Goal: Task Accomplishment & Management: Use online tool/utility

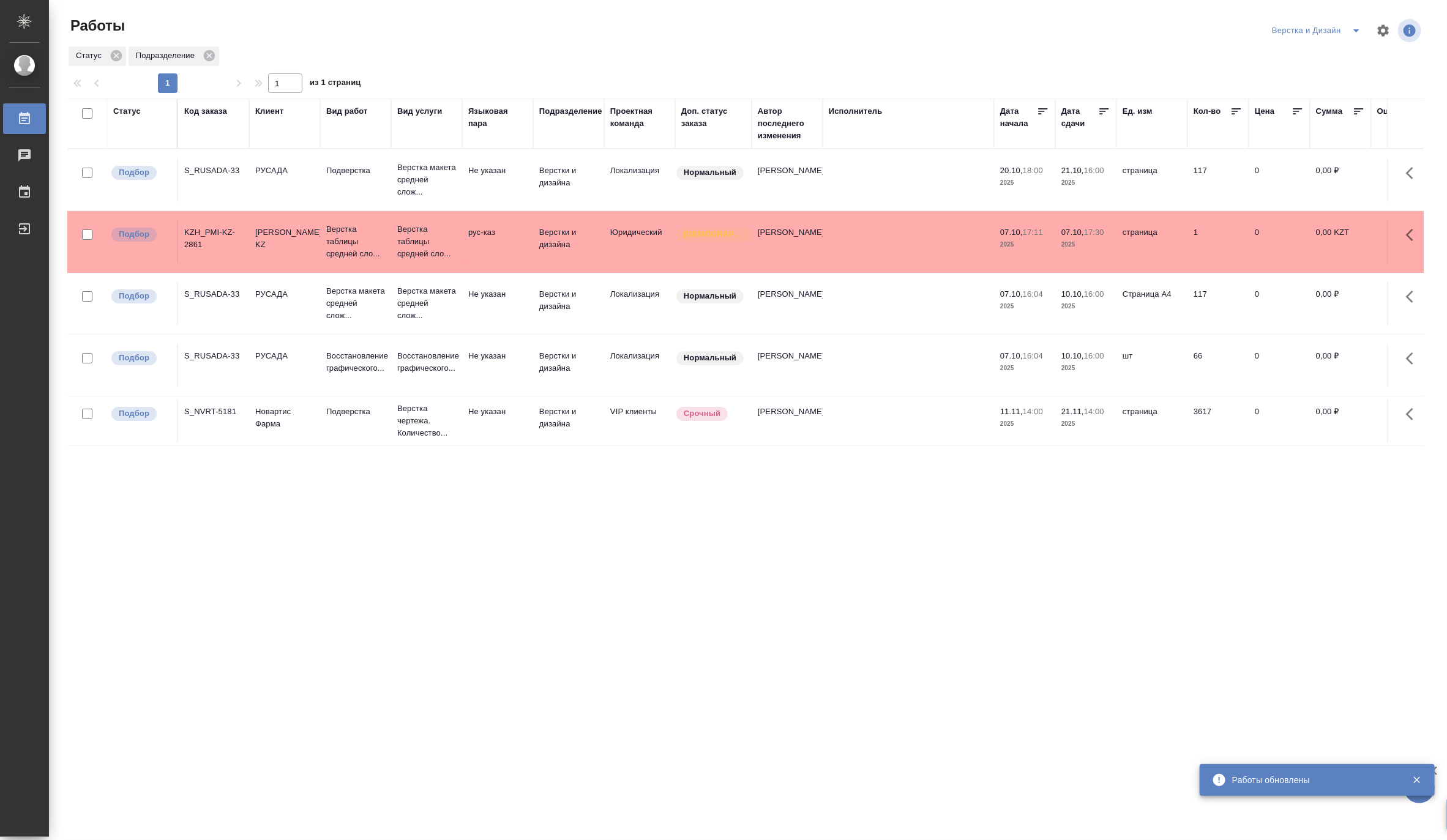
click at [1353, 27] on icon "split button" at bounding box center [1357, 30] width 14 height 14
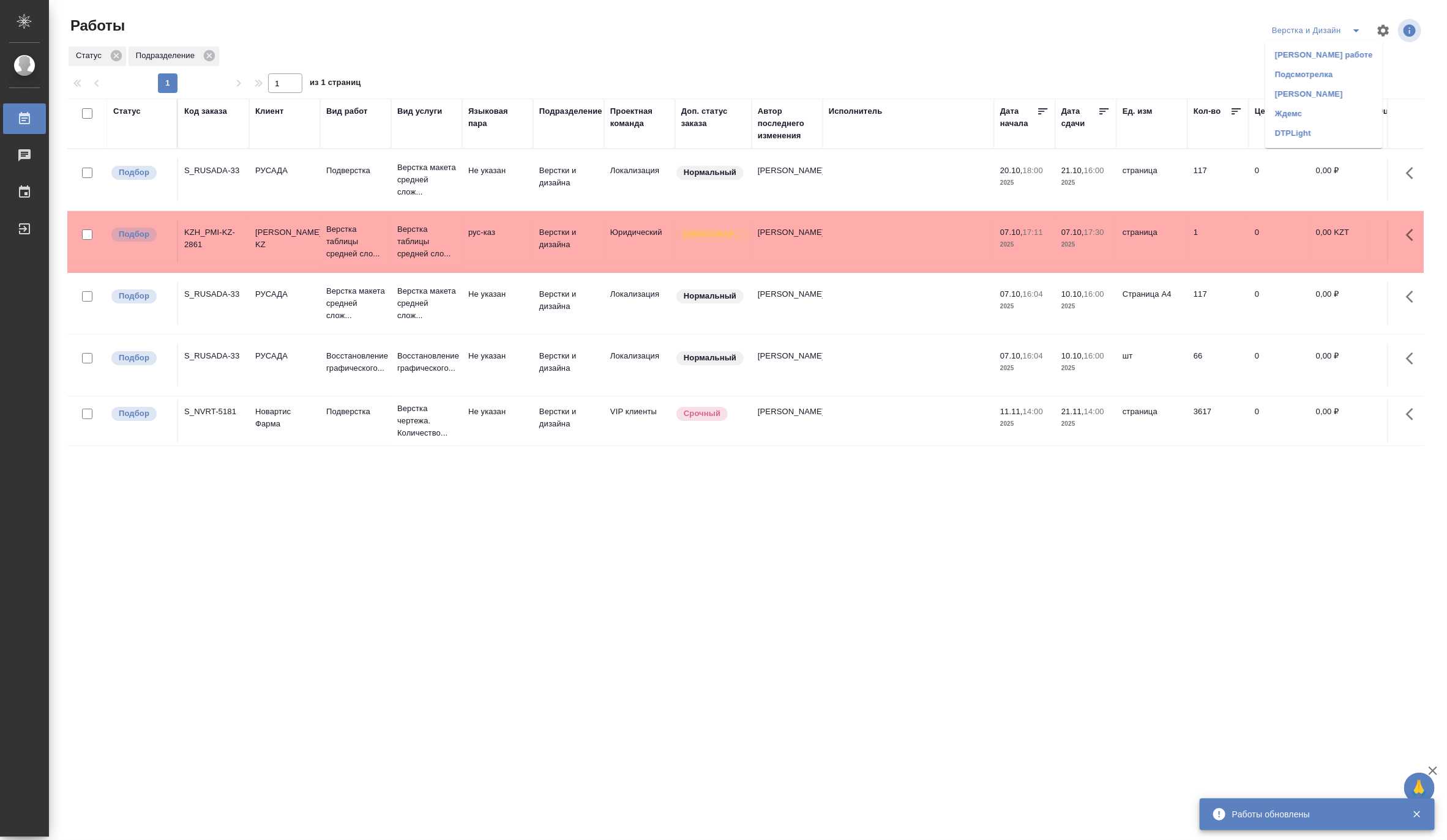
click at [1329, 93] on li "Матвеева_назначено" at bounding box center [1324, 94] width 118 height 20
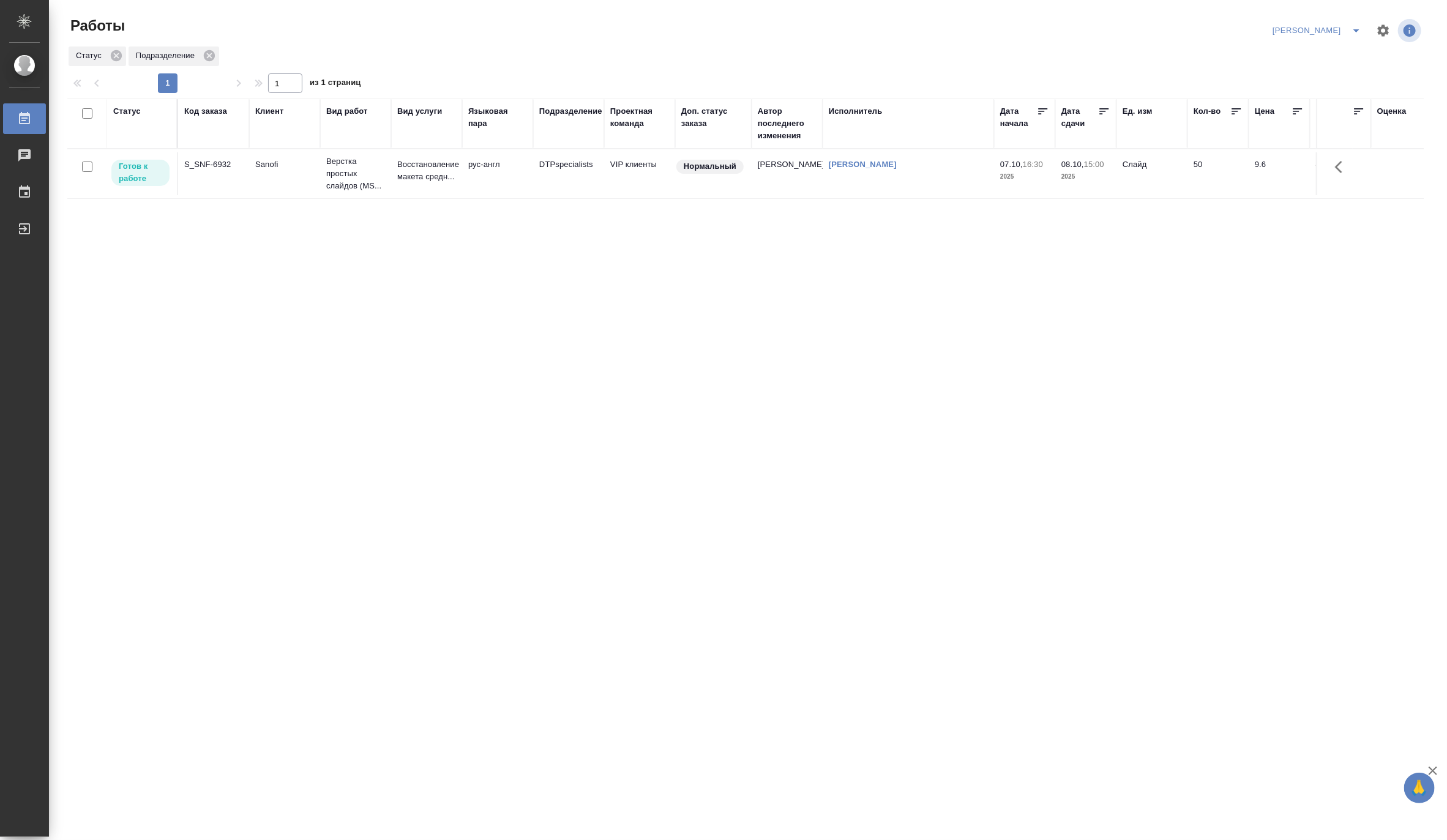
click at [393, 180] on td "Восстановление макета средн..." at bounding box center [427, 173] width 71 height 43
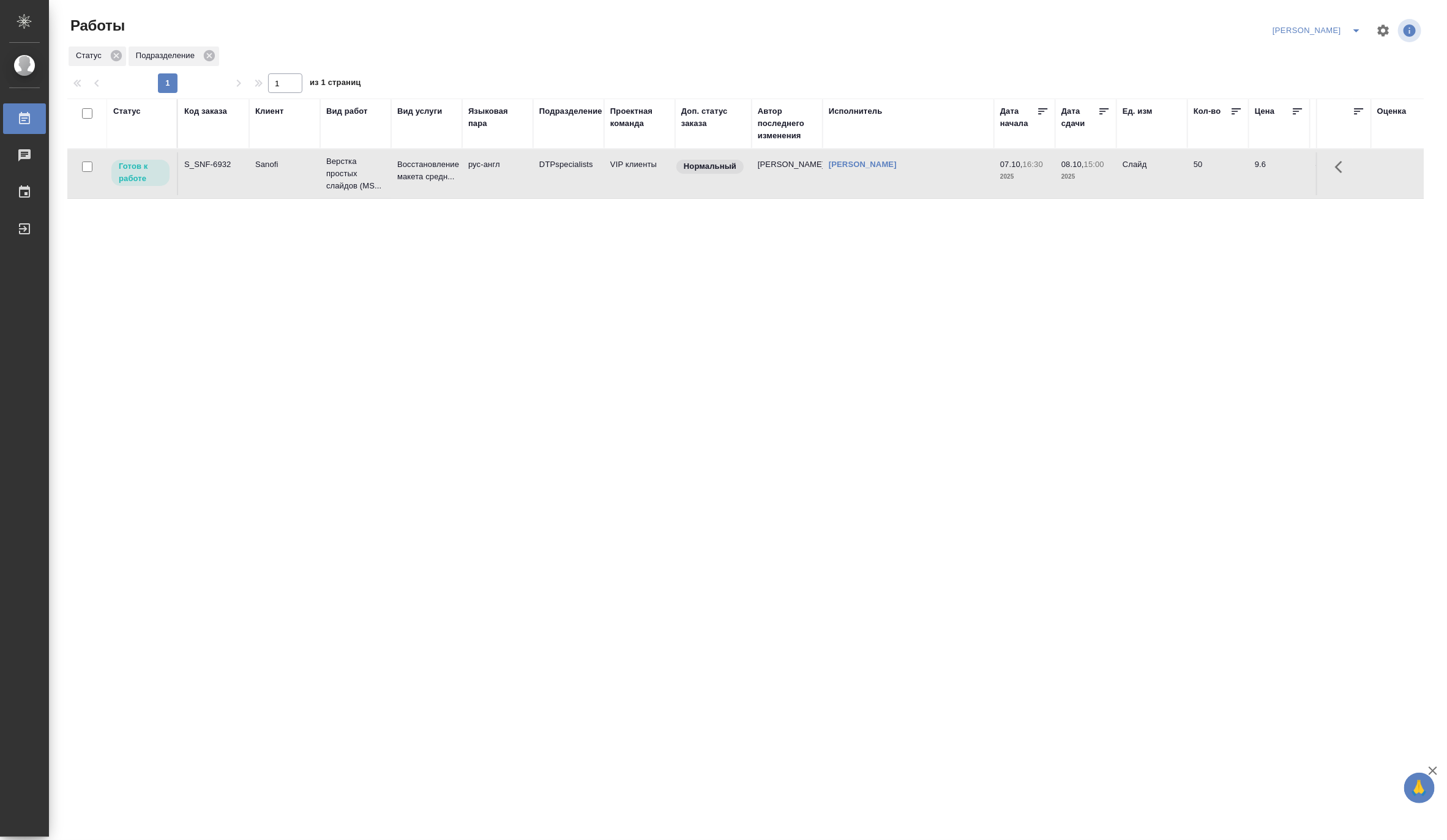
click at [393, 180] on td "Восстановление макета средн..." at bounding box center [427, 173] width 71 height 43
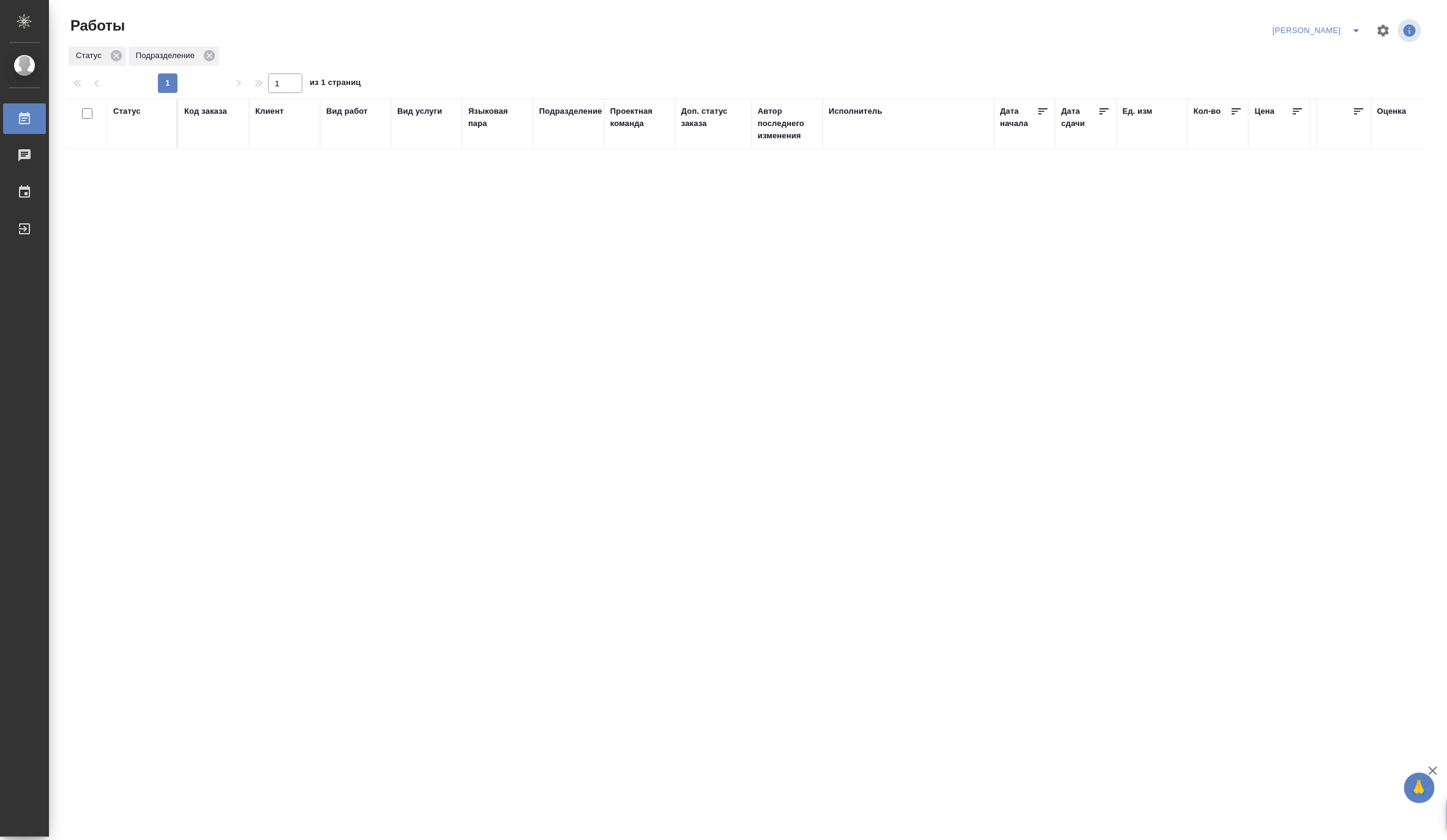
click at [1357, 22] on button "split button" at bounding box center [1357, 30] width 25 height 20
click at [1318, 58] on li "Матвеева_В работе" at bounding box center [1310, 55] width 118 height 20
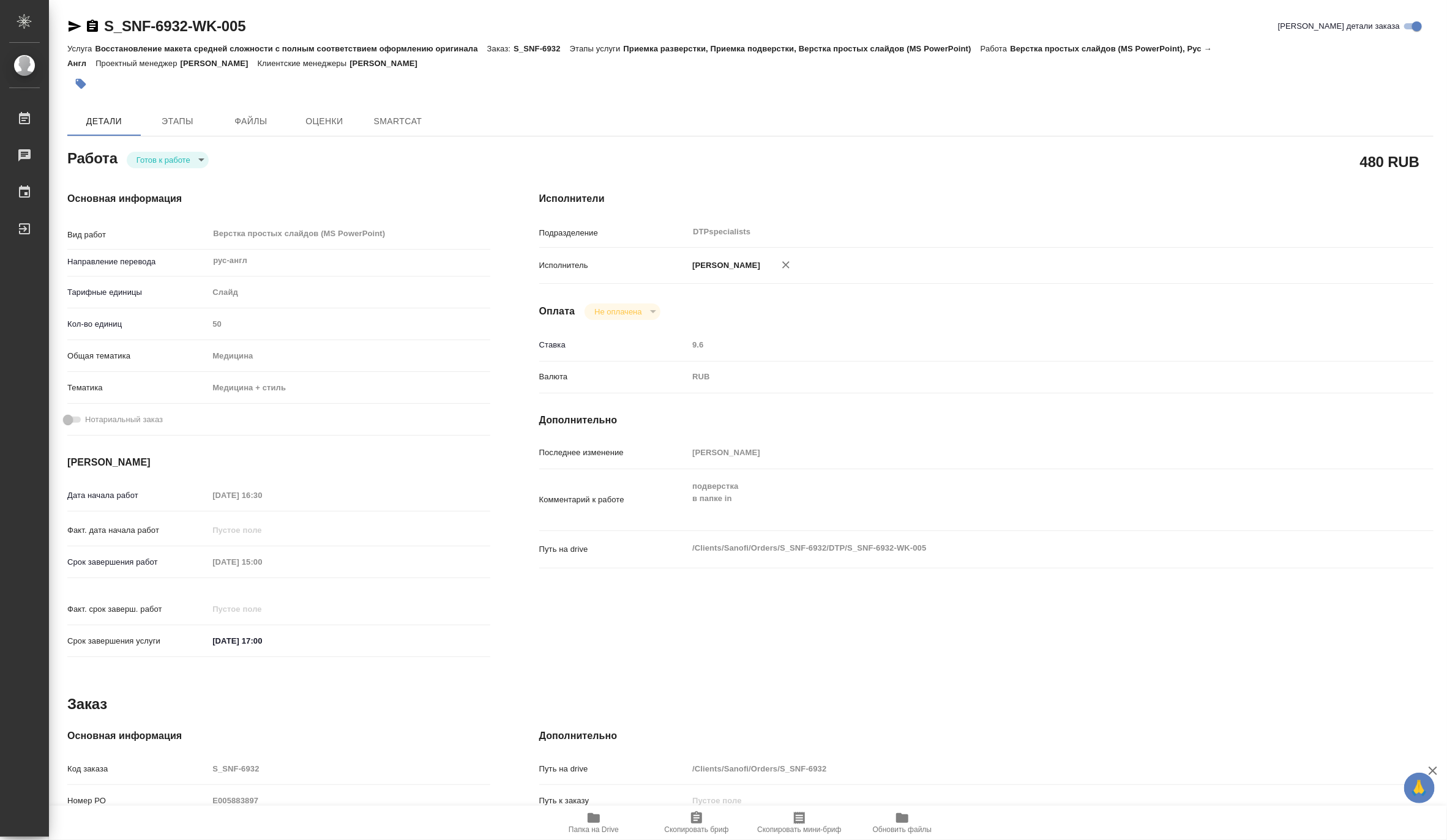
type textarea "x"
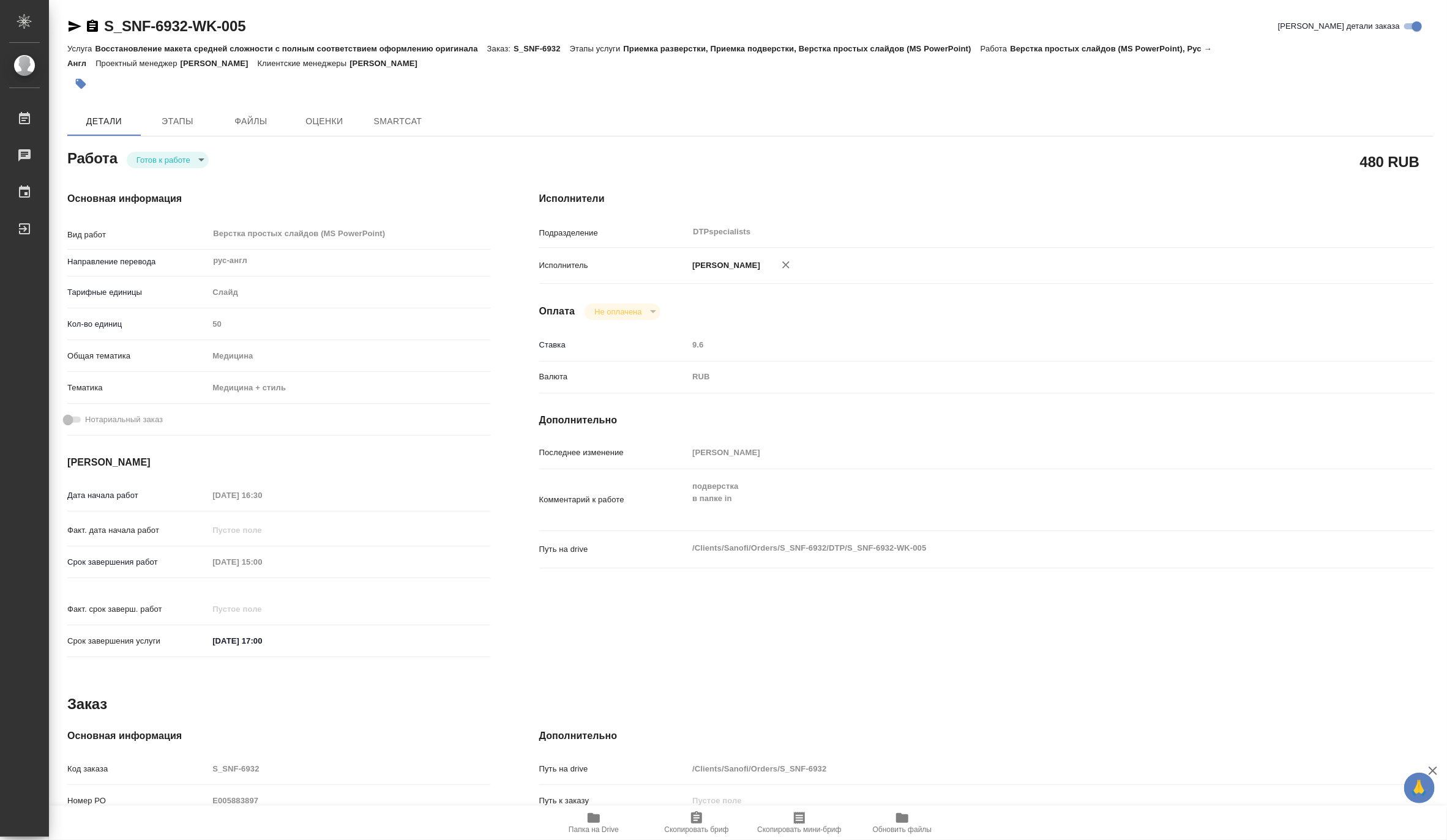
type textarea "x"
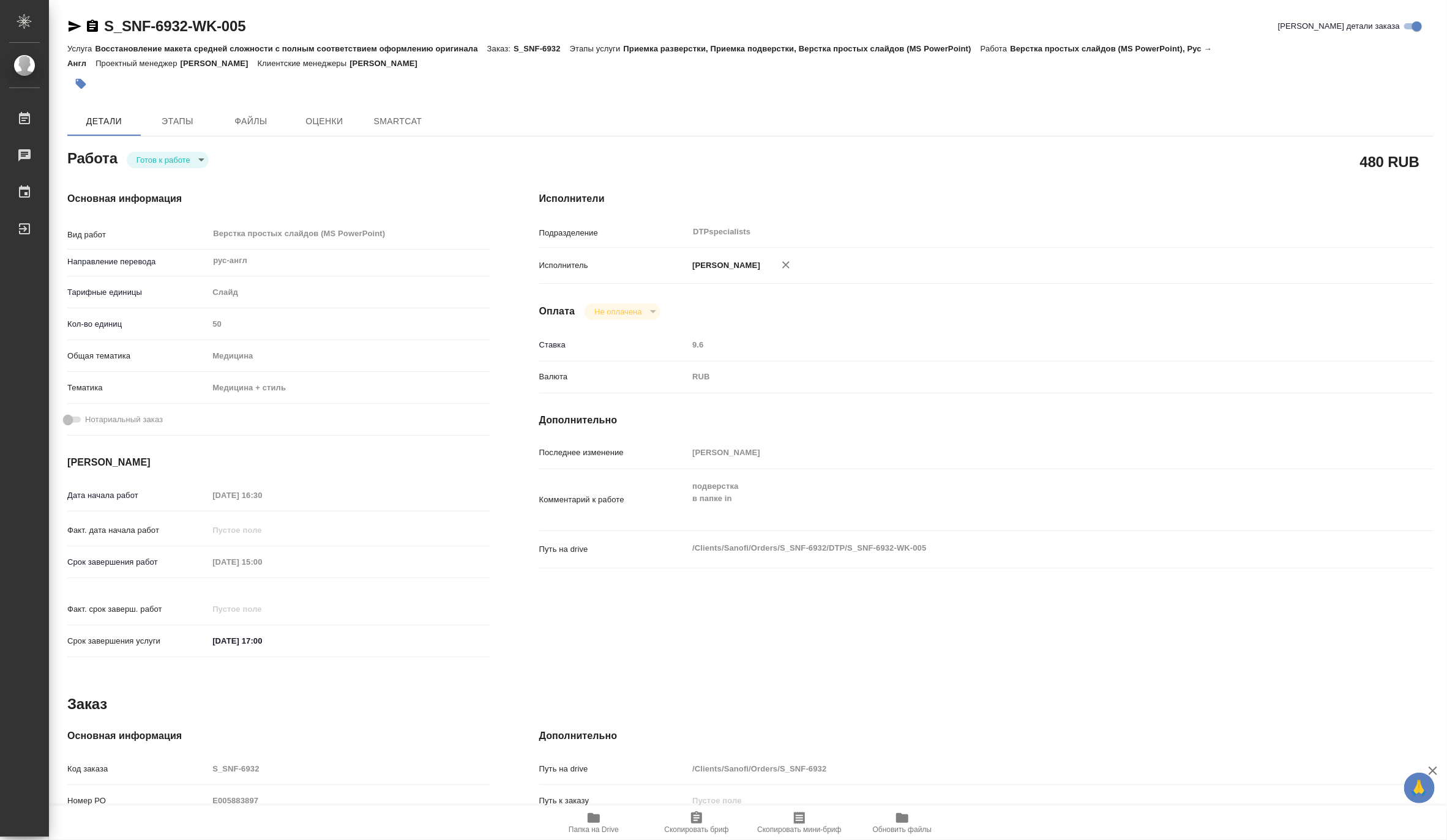
type textarea "x"
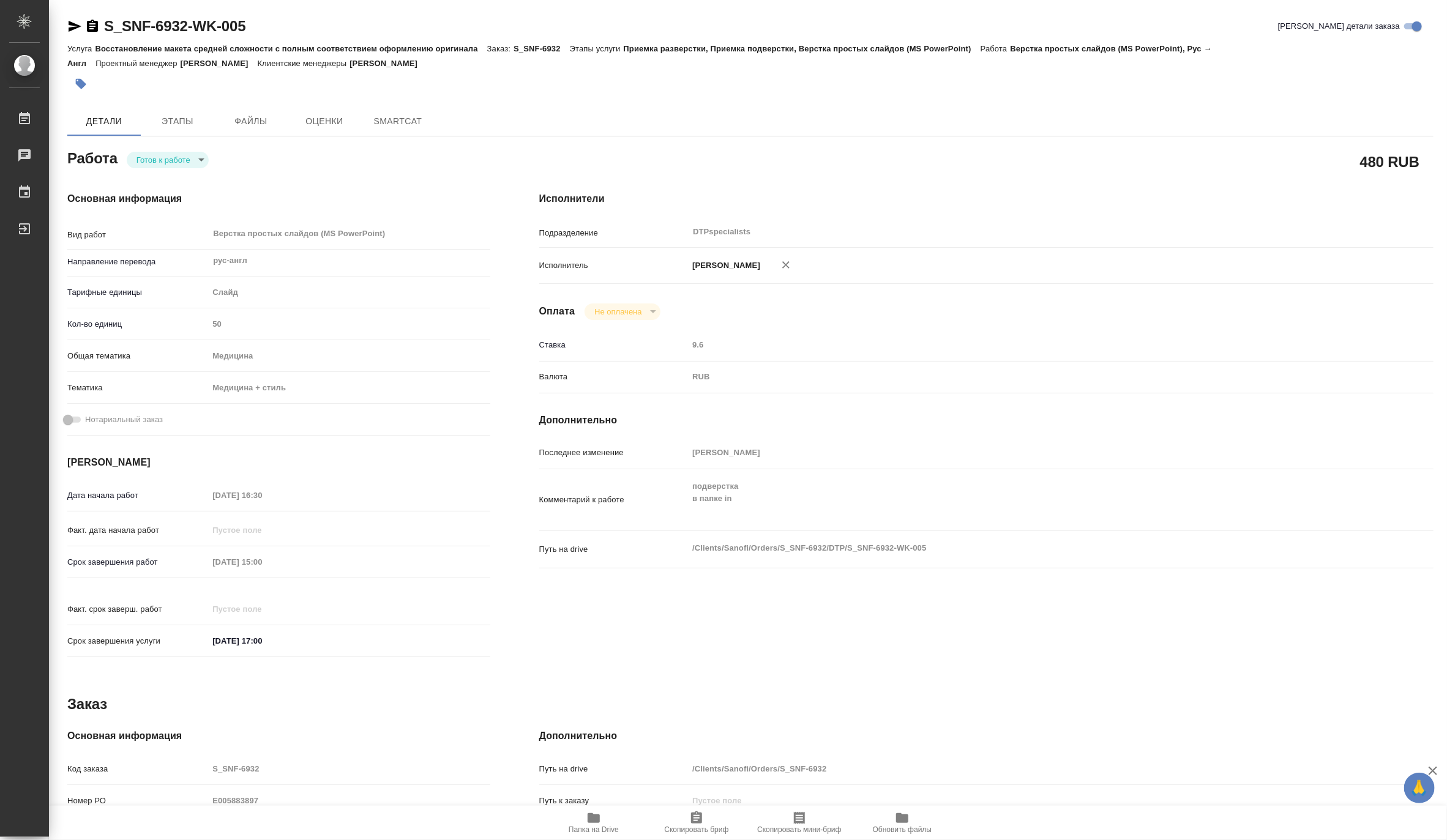
type textarea "x"
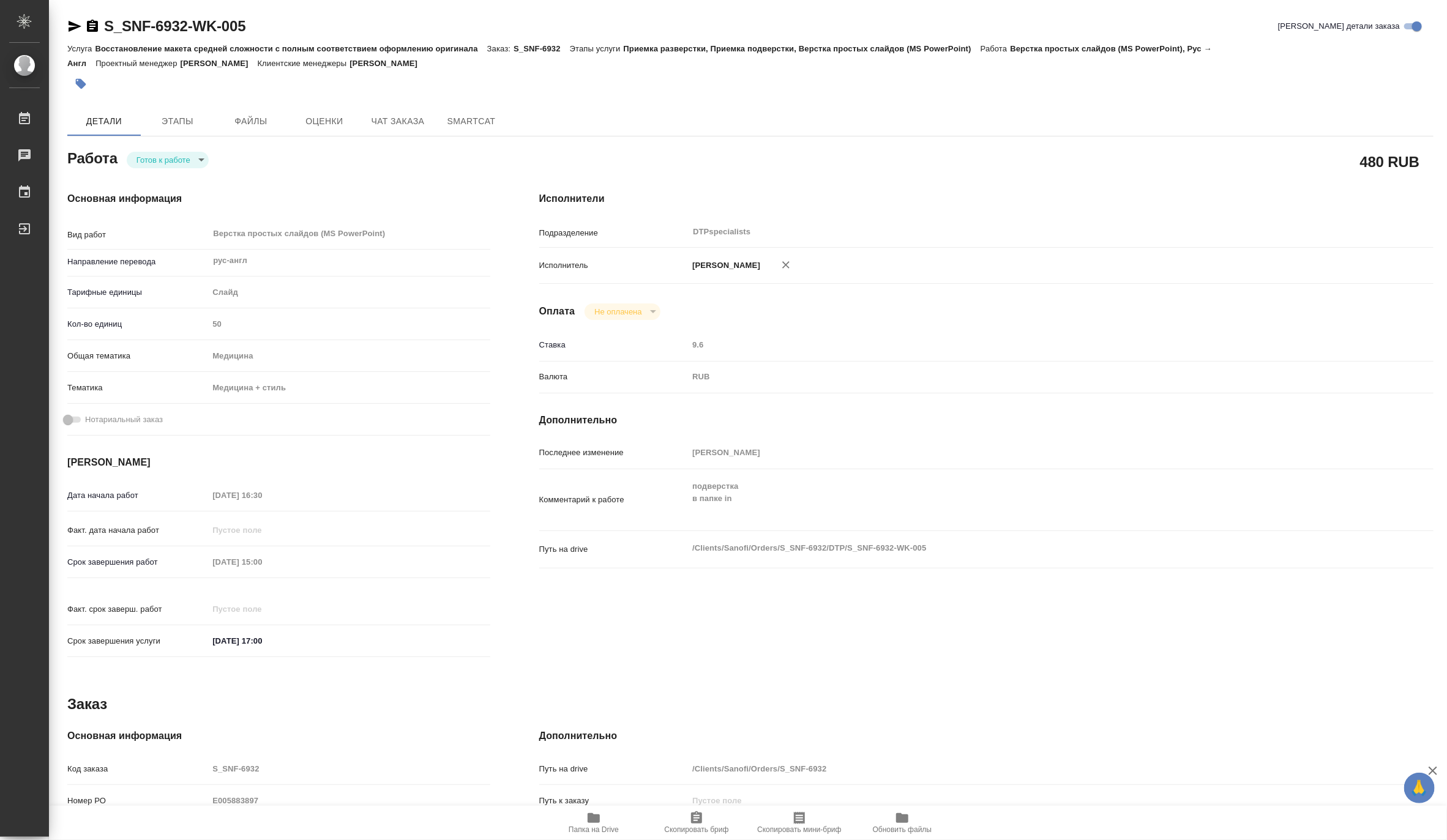
click at [145, 155] on body "🙏 .cls-1 fill:#fff; AWATERA Matveeva Maria Работы Чаты График Выйти S_SNF-6932-…" at bounding box center [723, 420] width 1447 height 840
type textarea "x"
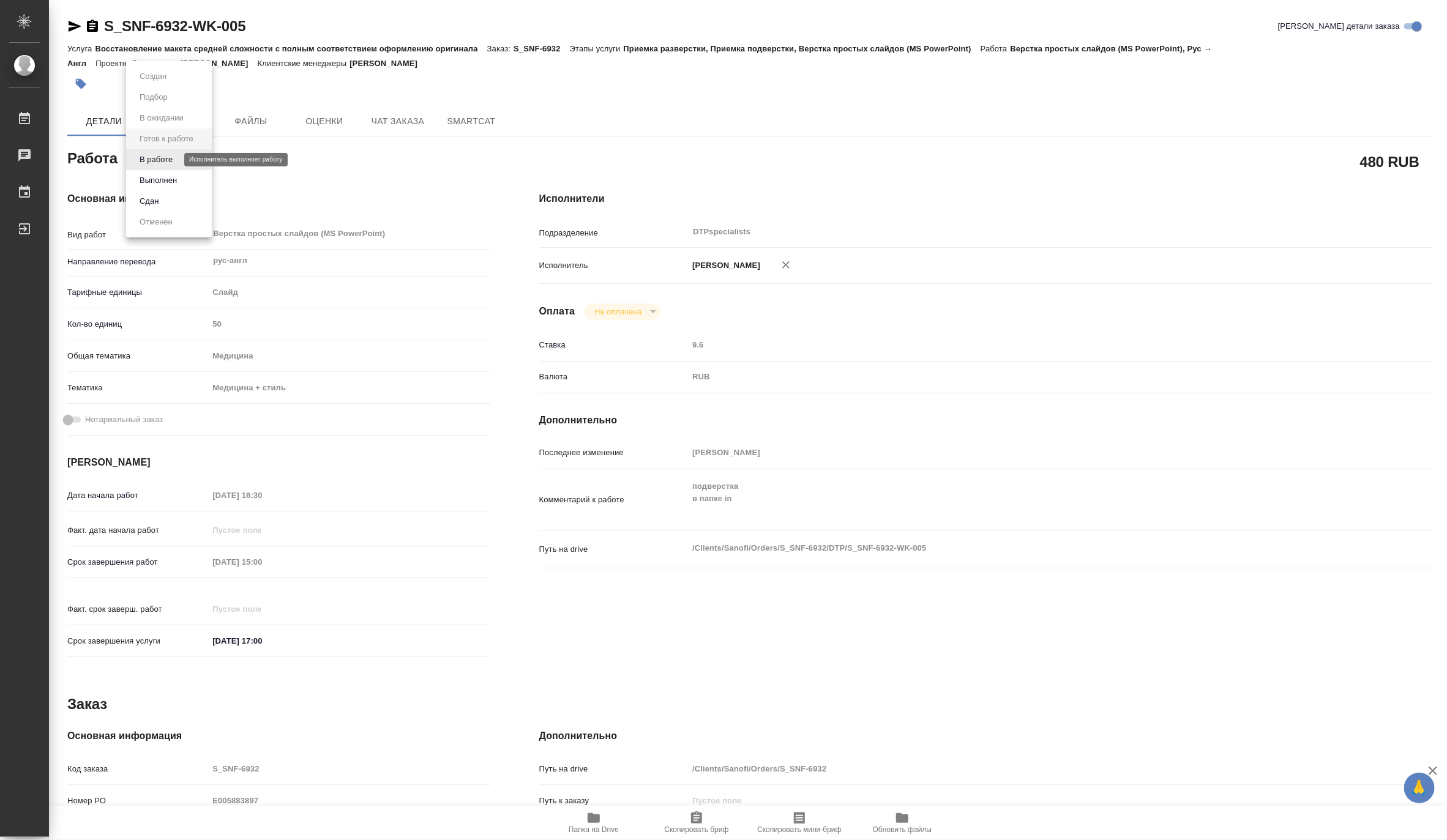
type textarea "x"
click at [140, 158] on button "В работе" at bounding box center [156, 160] width 40 height 14
type textarea "x"
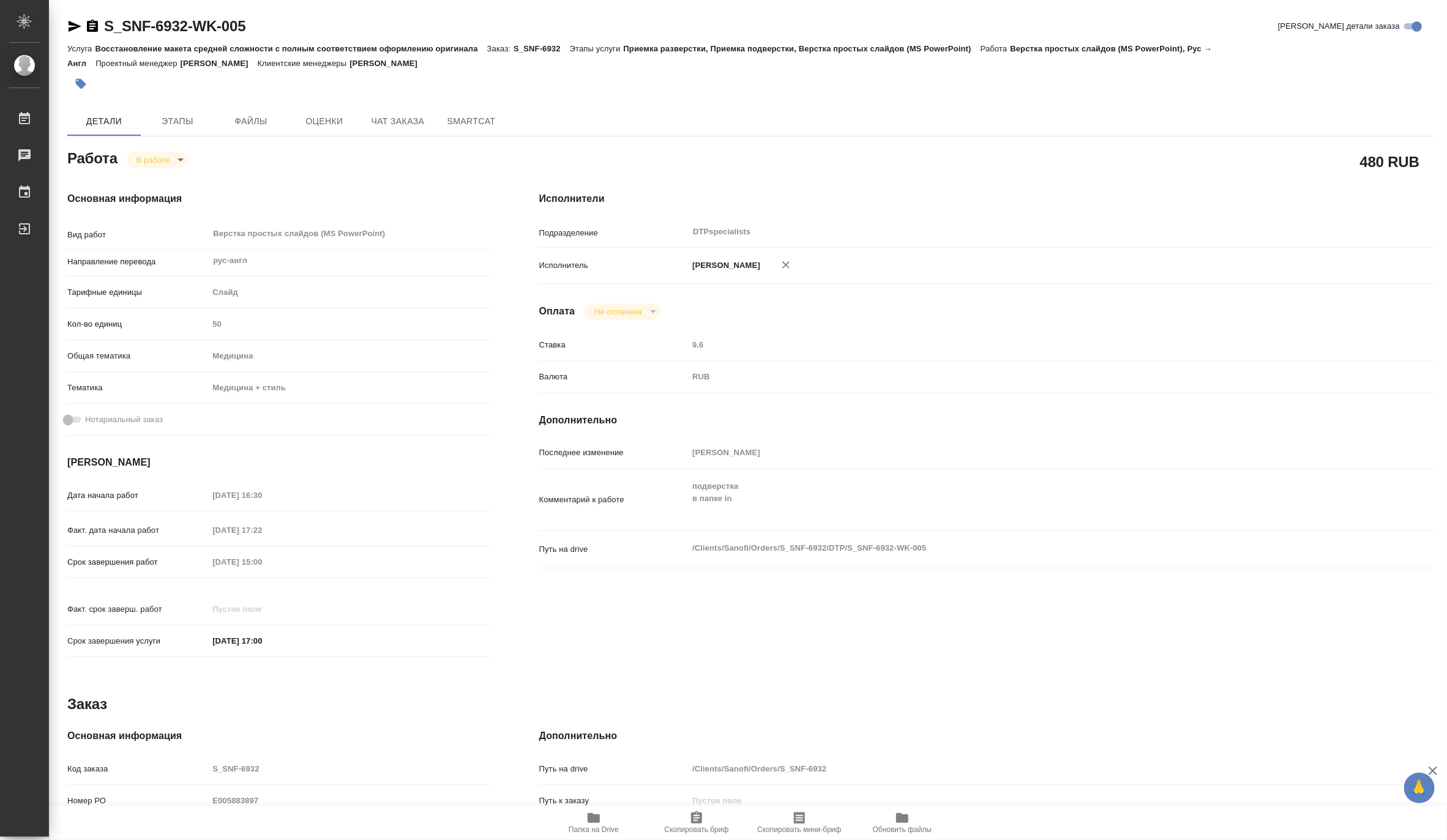
type textarea "x"
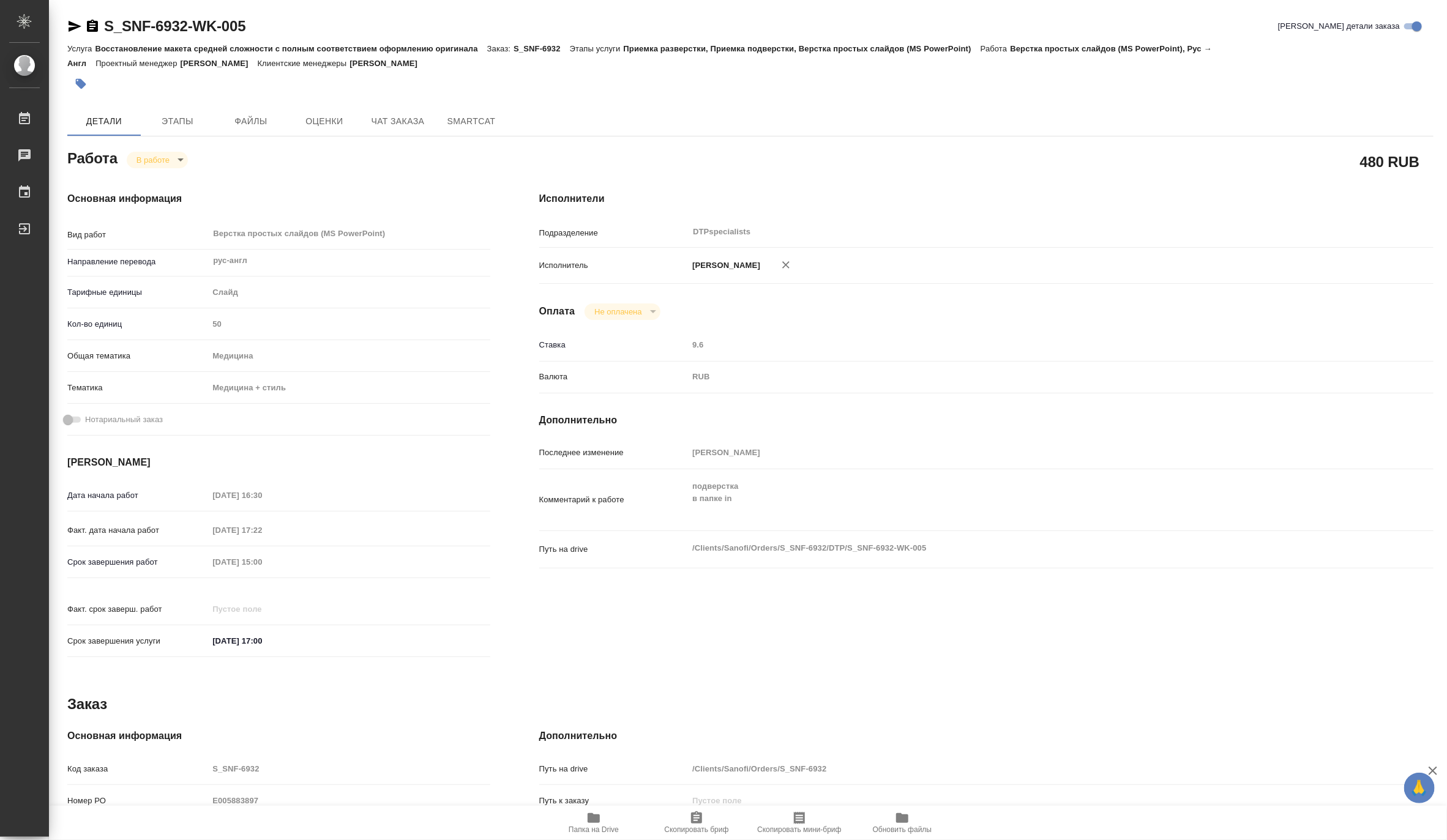
type textarea "x"
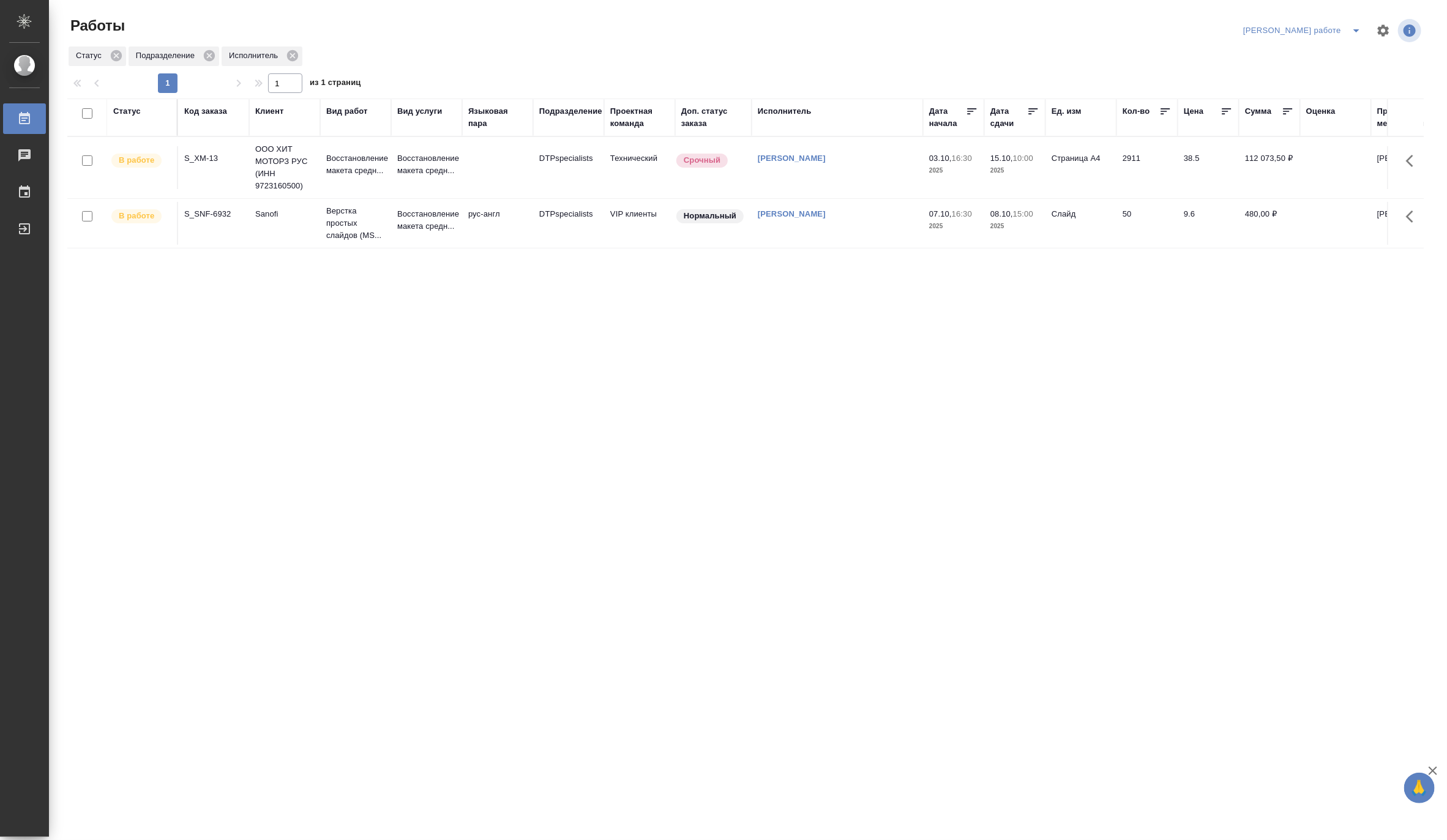
click at [340, 155] on p "Восстановление макета средн..." at bounding box center [355, 165] width 59 height 25
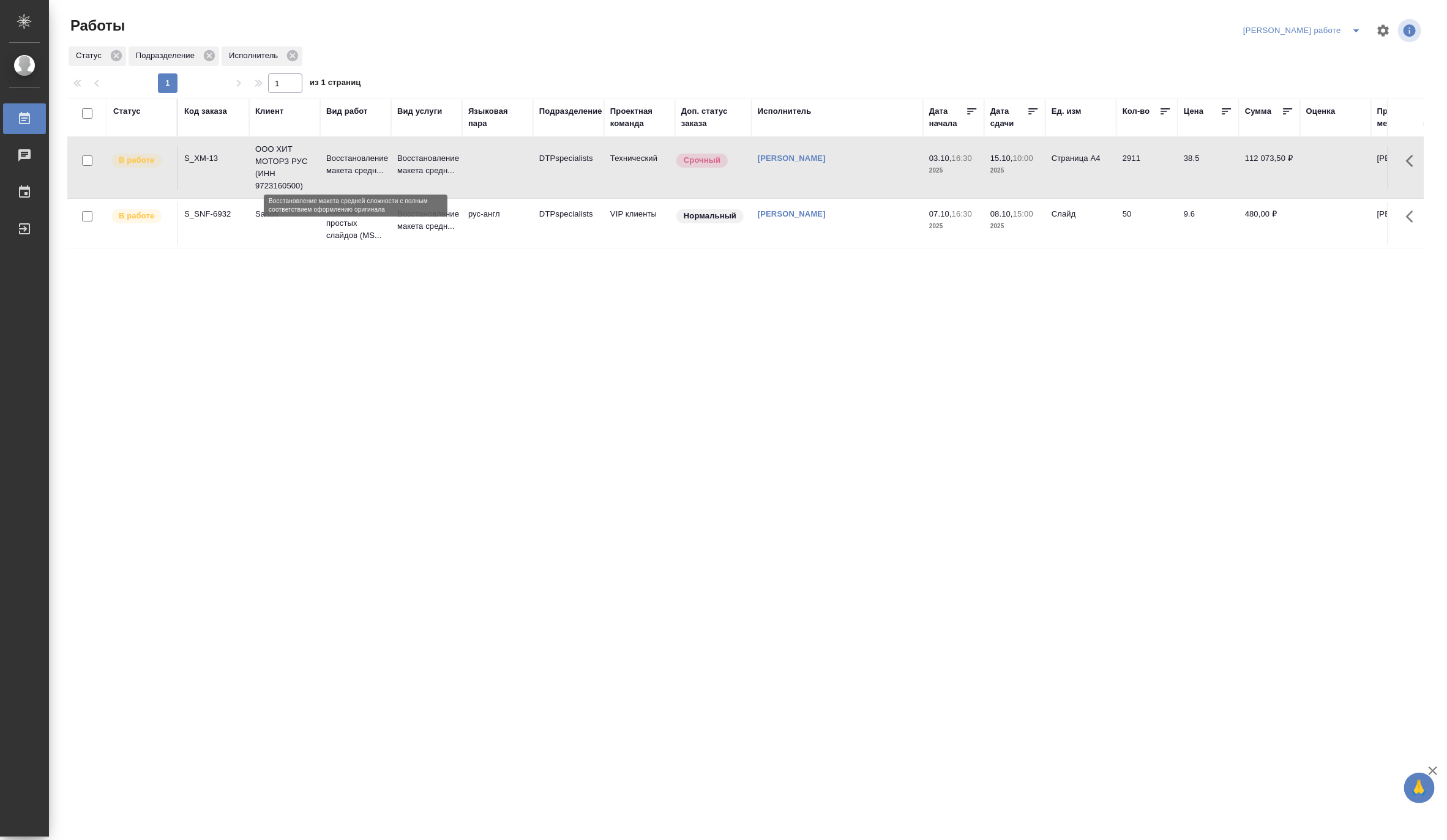
click at [340, 155] on p "Восстановление макета средн..." at bounding box center [355, 165] width 59 height 25
click at [1355, 28] on icon "split button" at bounding box center [1357, 30] width 14 height 14
click at [1330, 70] on li "Матвеева_назначено" at bounding box center [1312, 74] width 111 height 20
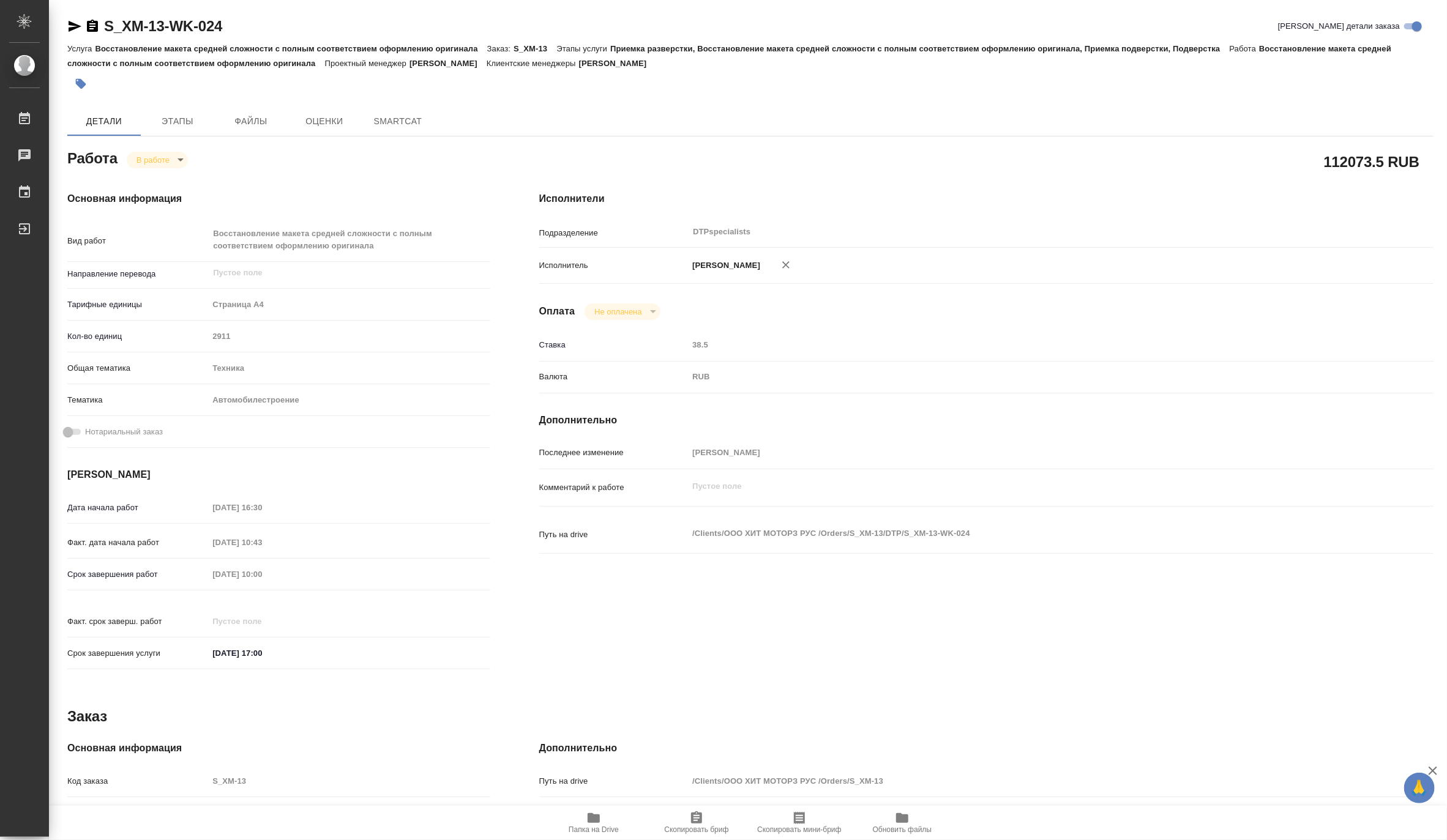
type textarea "x"
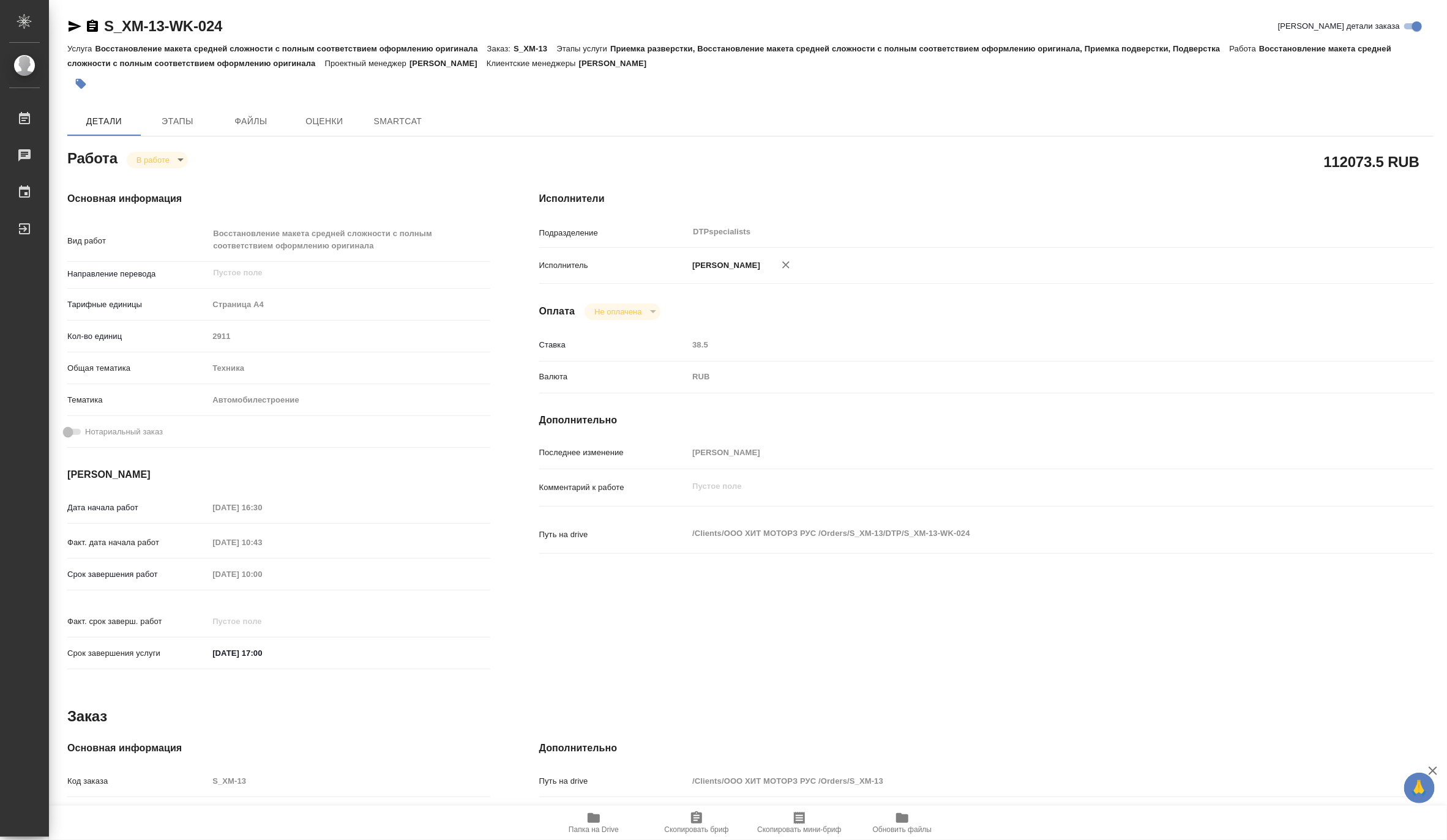
type textarea "x"
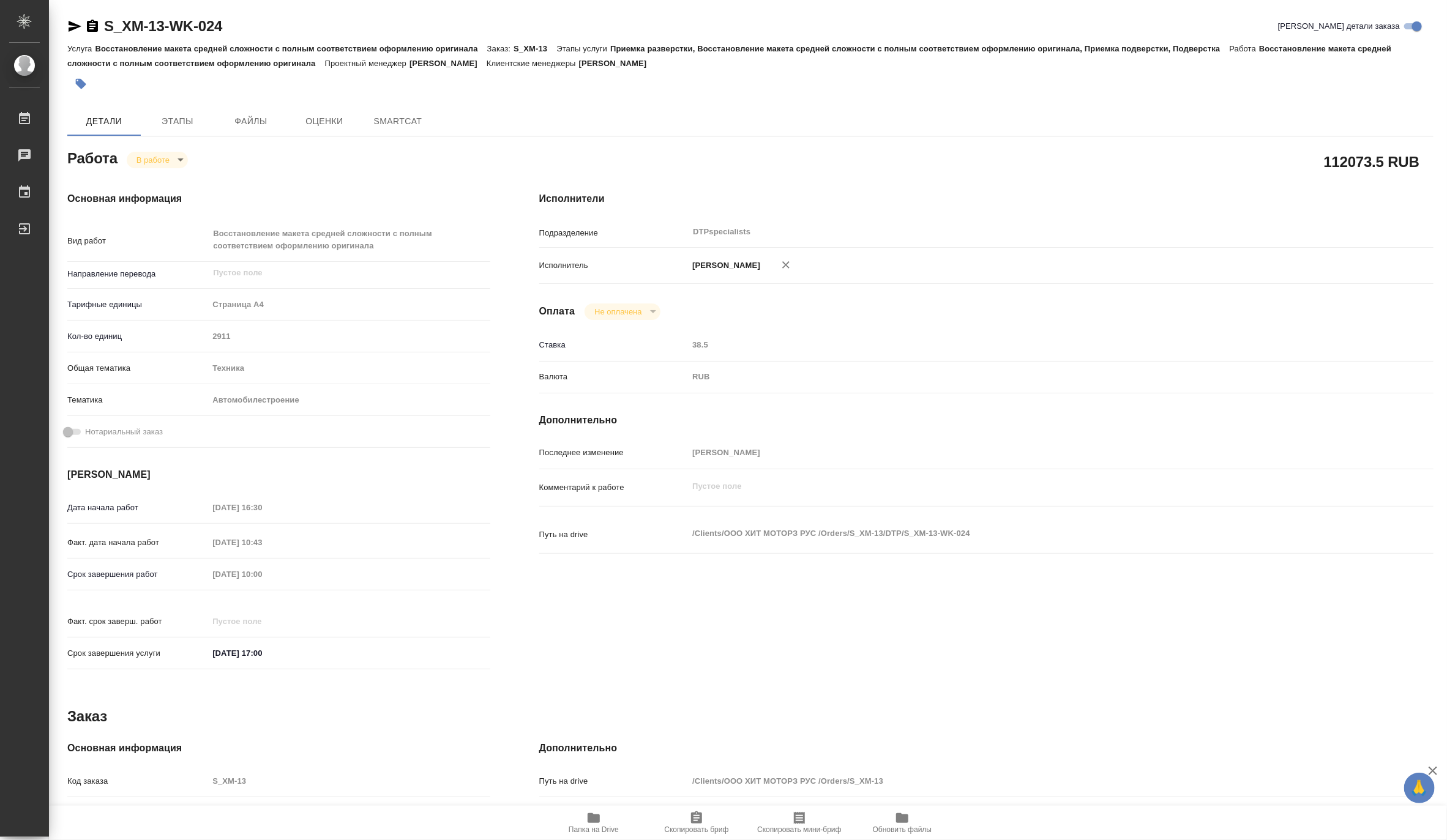
type textarea "x"
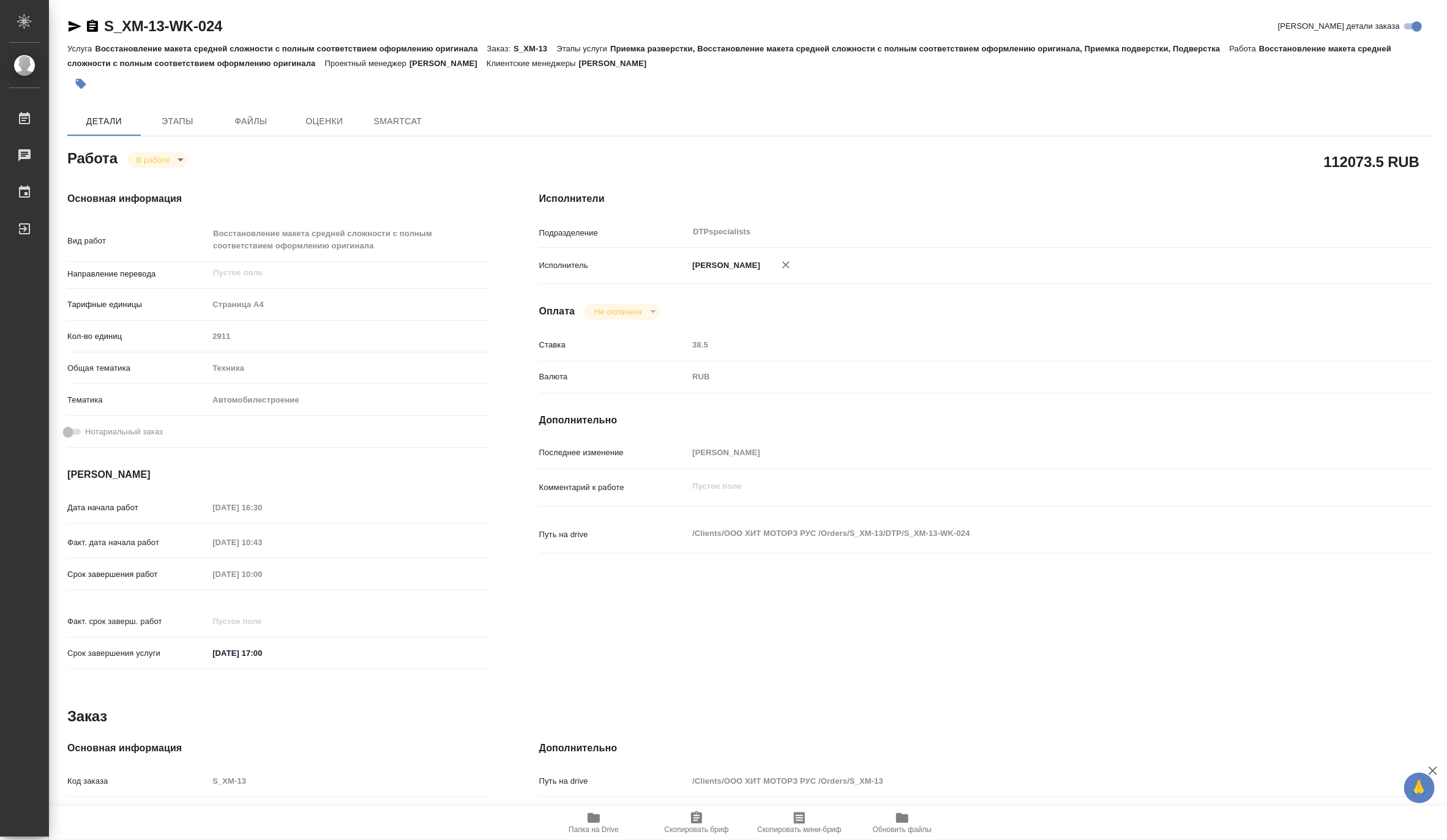
type textarea "x"
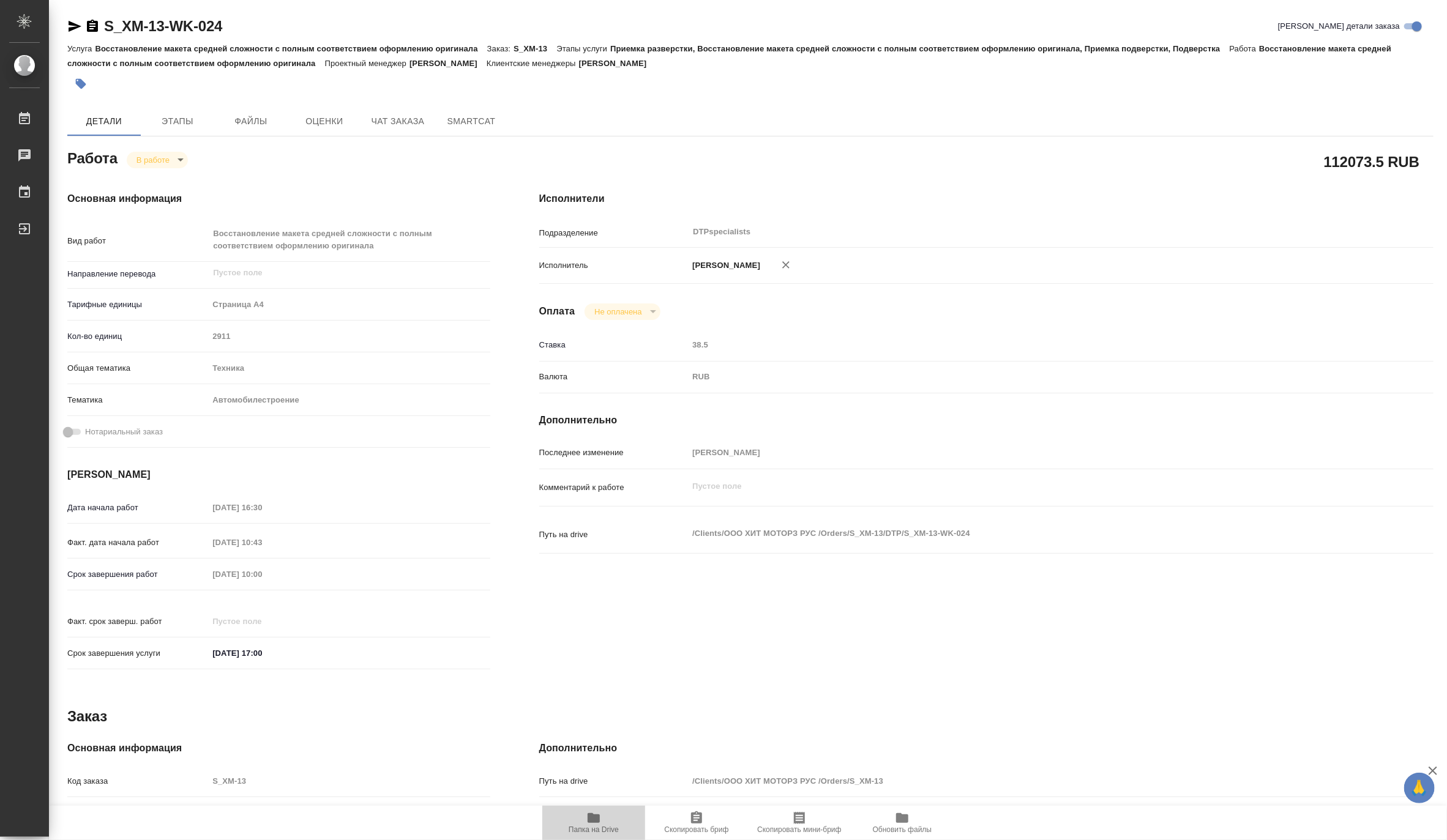
click at [592, 815] on icon "button" at bounding box center [594, 818] width 12 height 10
type textarea "x"
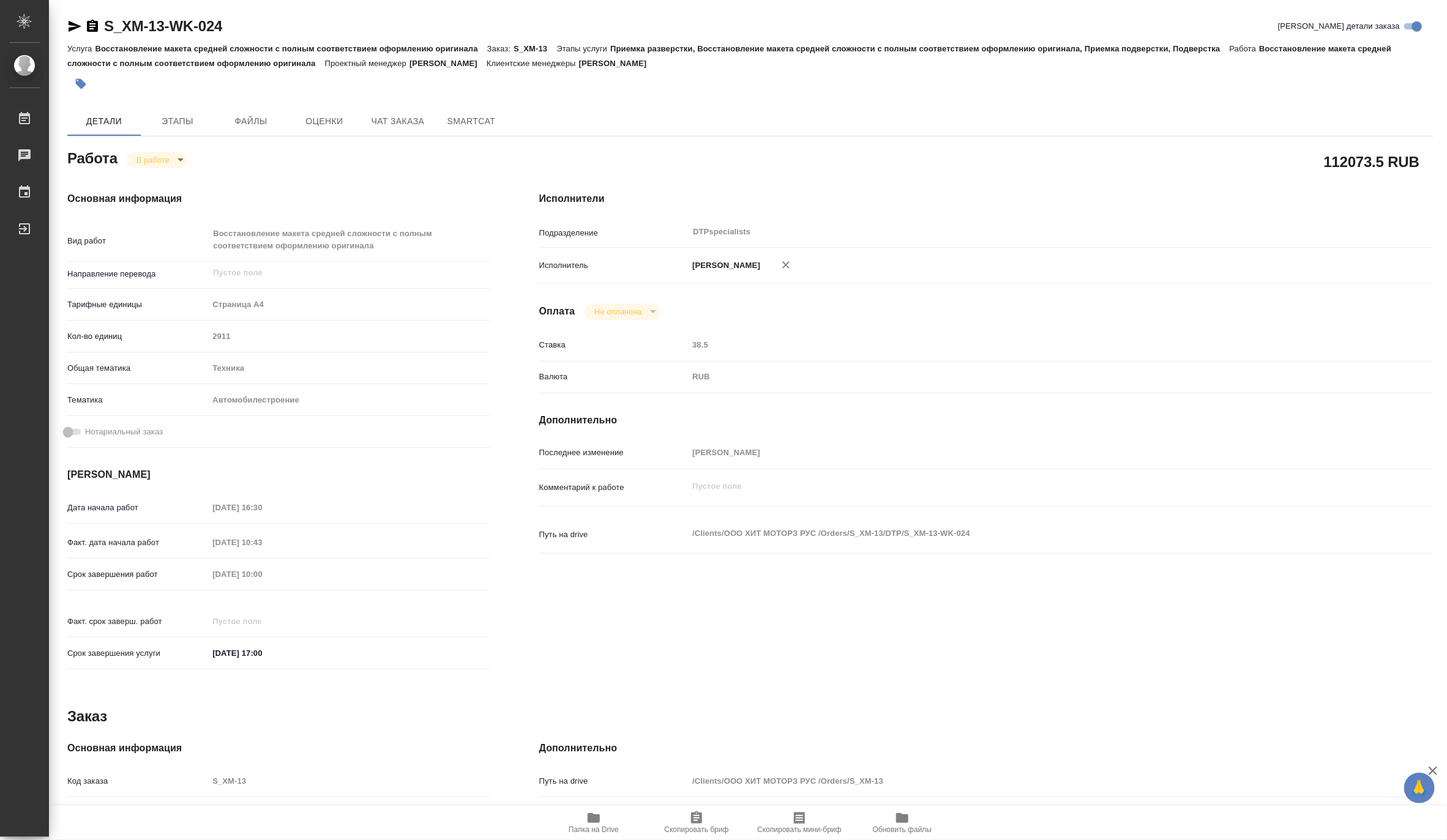
type textarea "x"
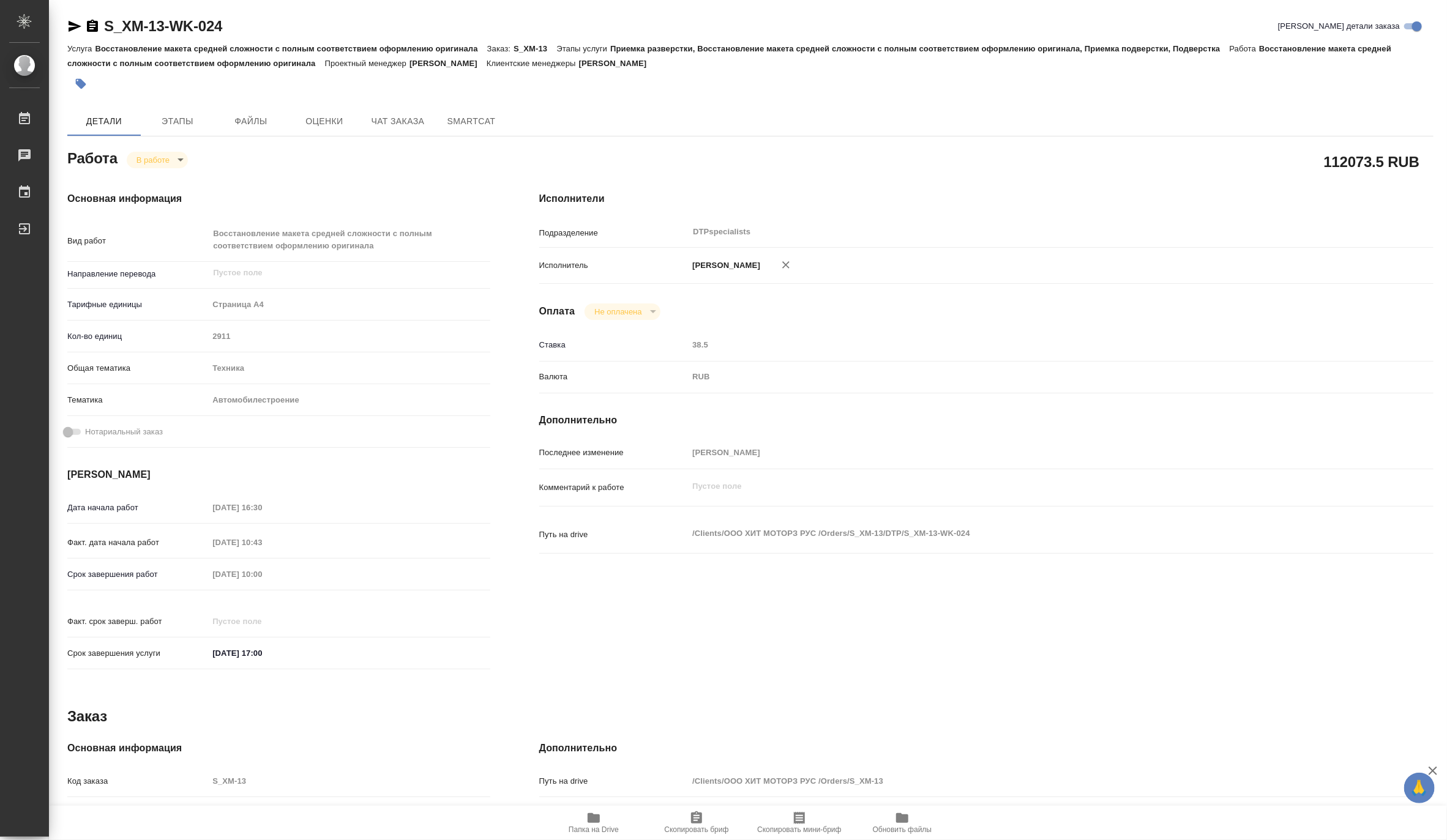
type textarea "x"
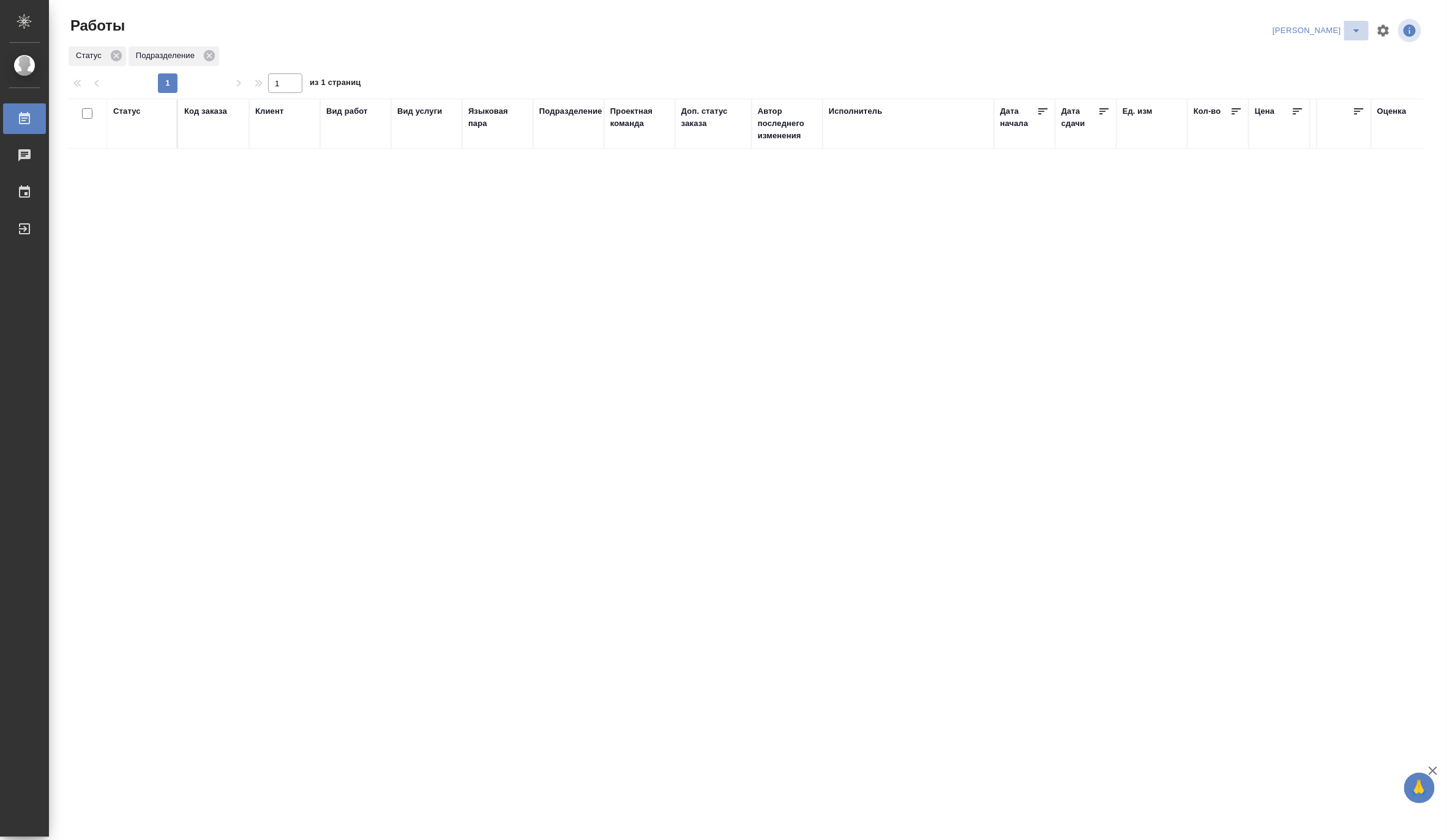
click at [1357, 23] on icon "split button" at bounding box center [1357, 30] width 14 height 14
click at [1301, 111] on li "Верстка и Дизайн" at bounding box center [1310, 113] width 118 height 20
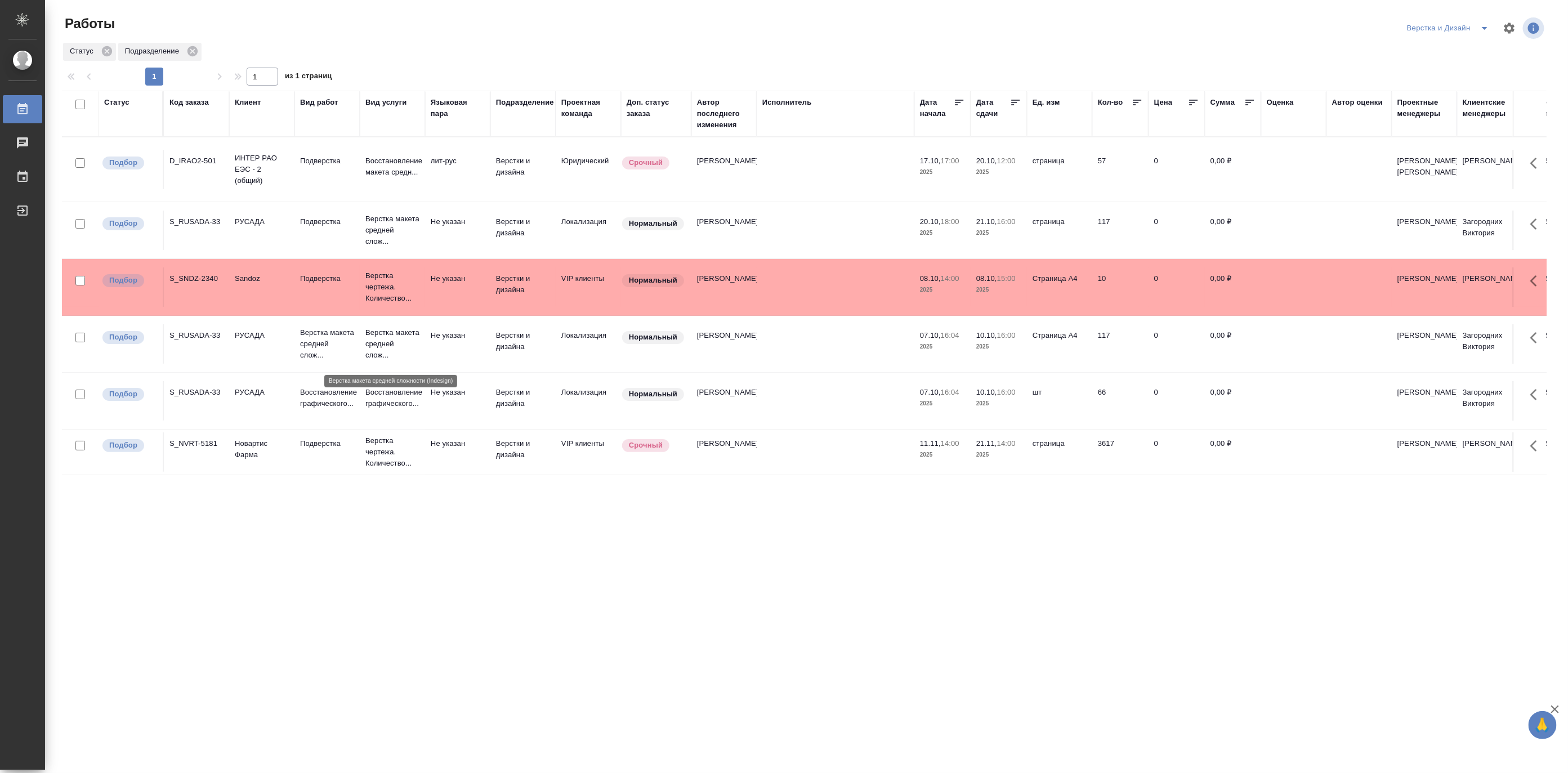
click at [412, 347] on p "Верстка макета средней слож..." at bounding box center [392, 344] width 54 height 34
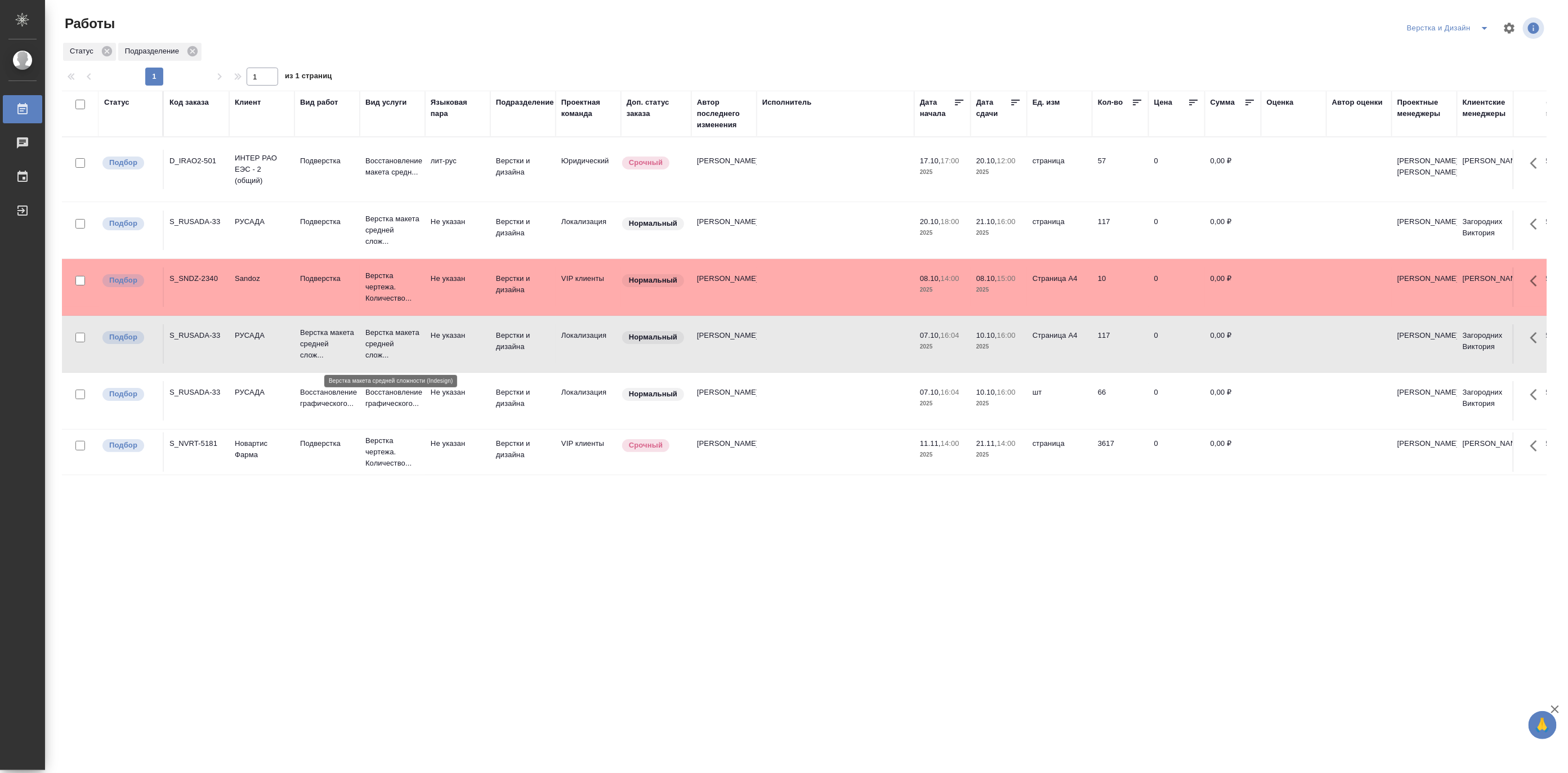
click at [412, 347] on p "Верстка макета средней слож..." at bounding box center [392, 344] width 54 height 34
click at [401, 409] on td "Восстановление графического..." at bounding box center [392, 400] width 65 height 39
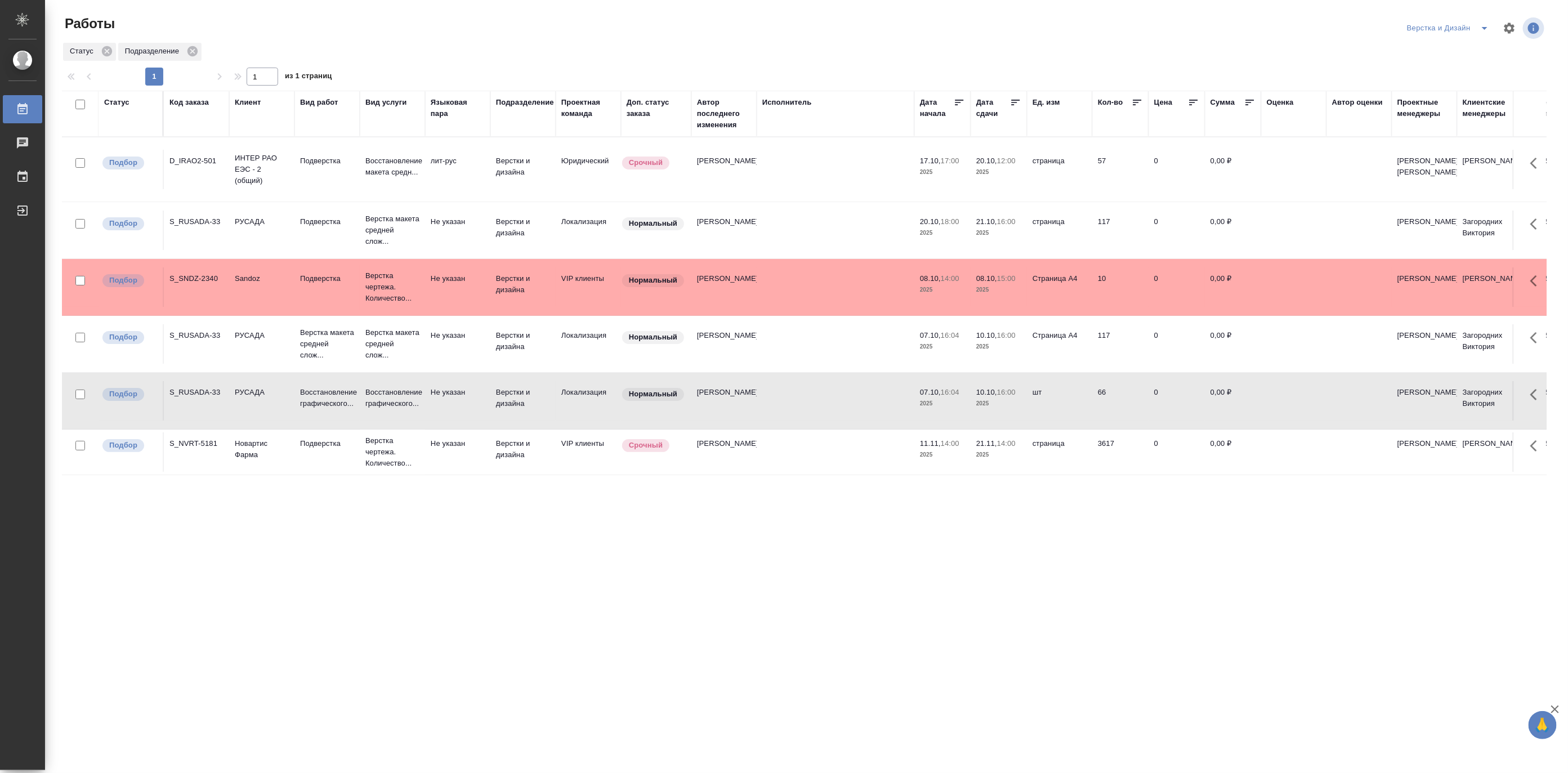
click at [401, 409] on td "Восстановление графического..." at bounding box center [392, 400] width 65 height 39
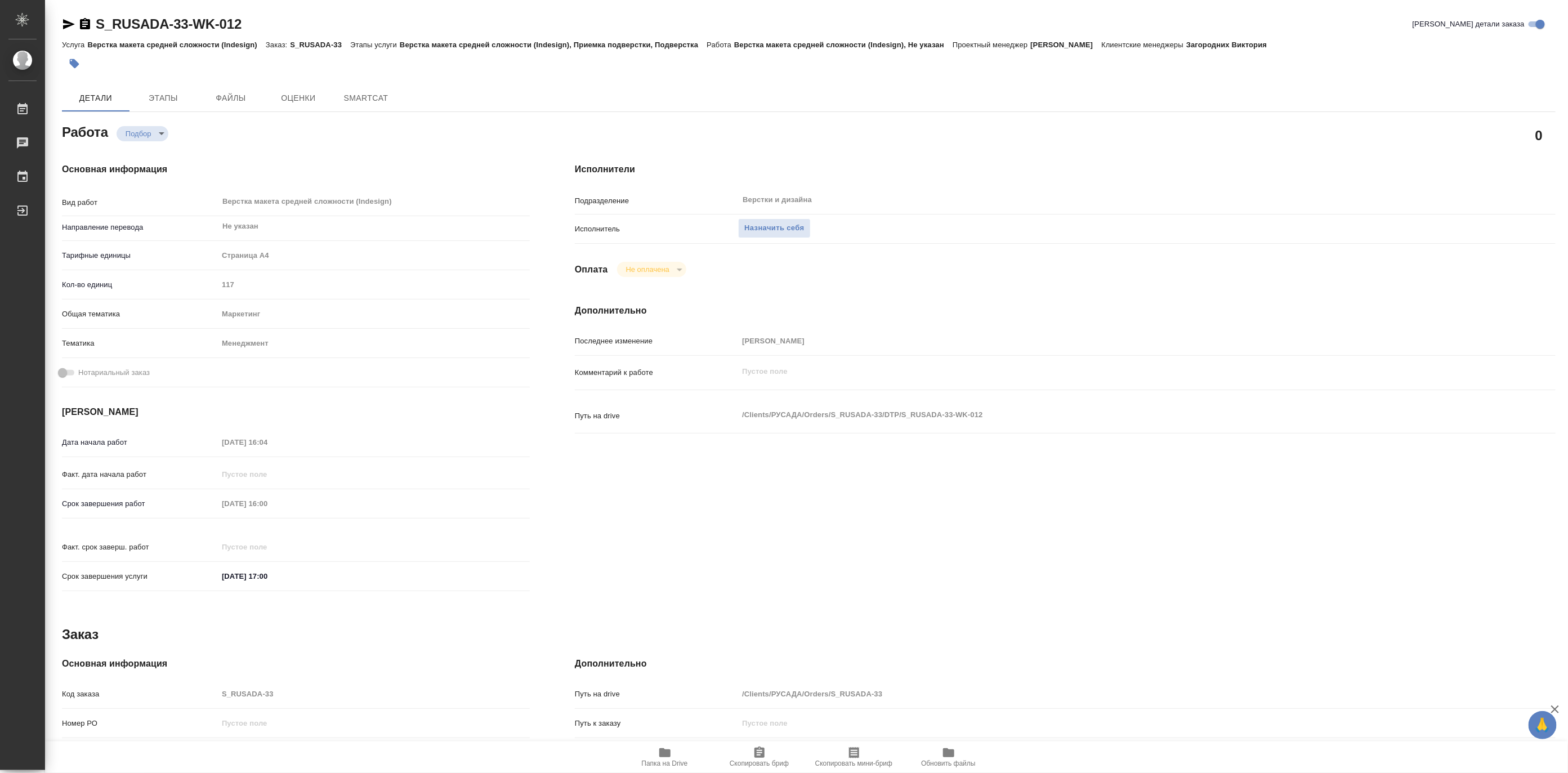
type textarea "x"
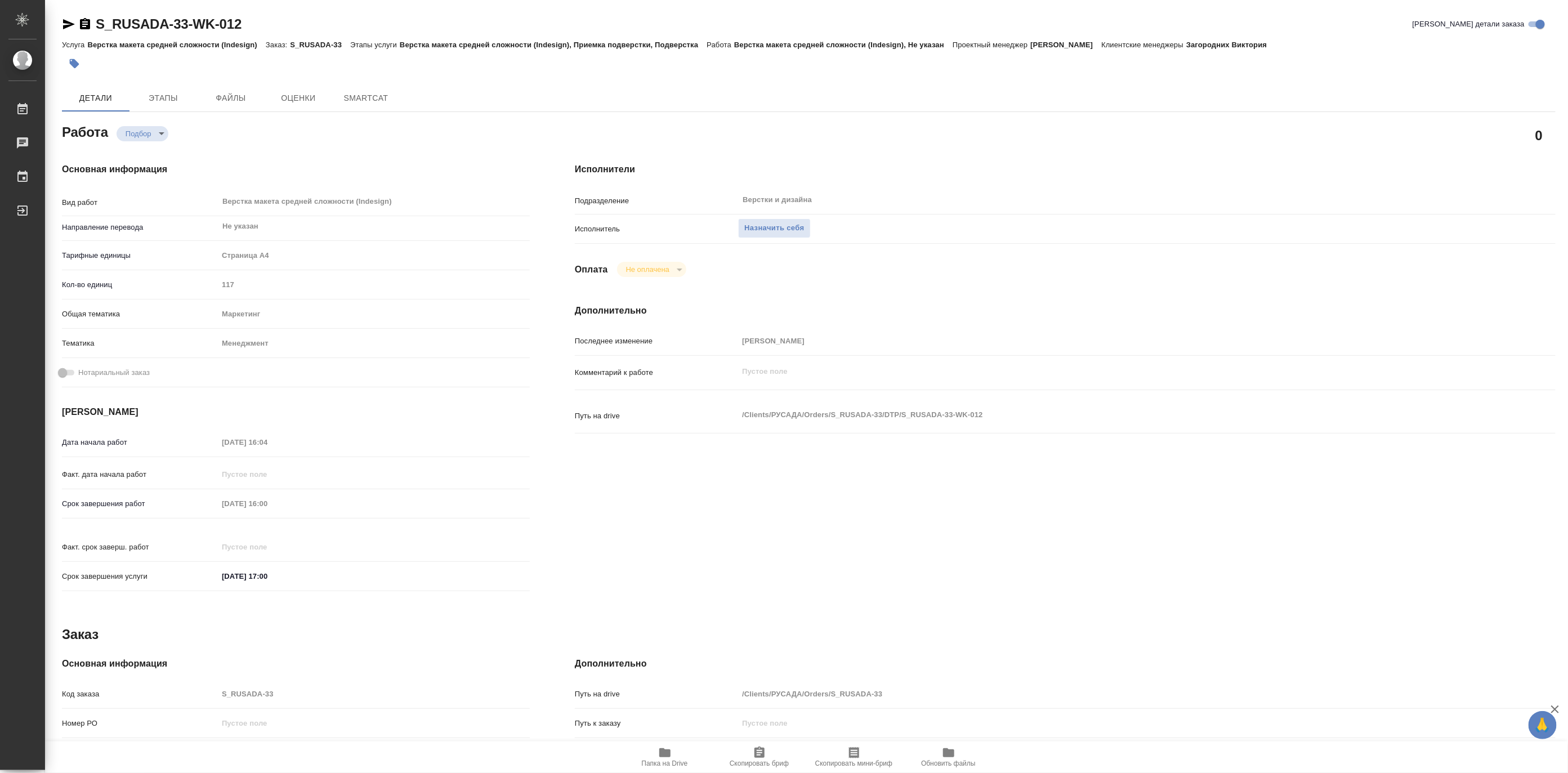
type textarea "x"
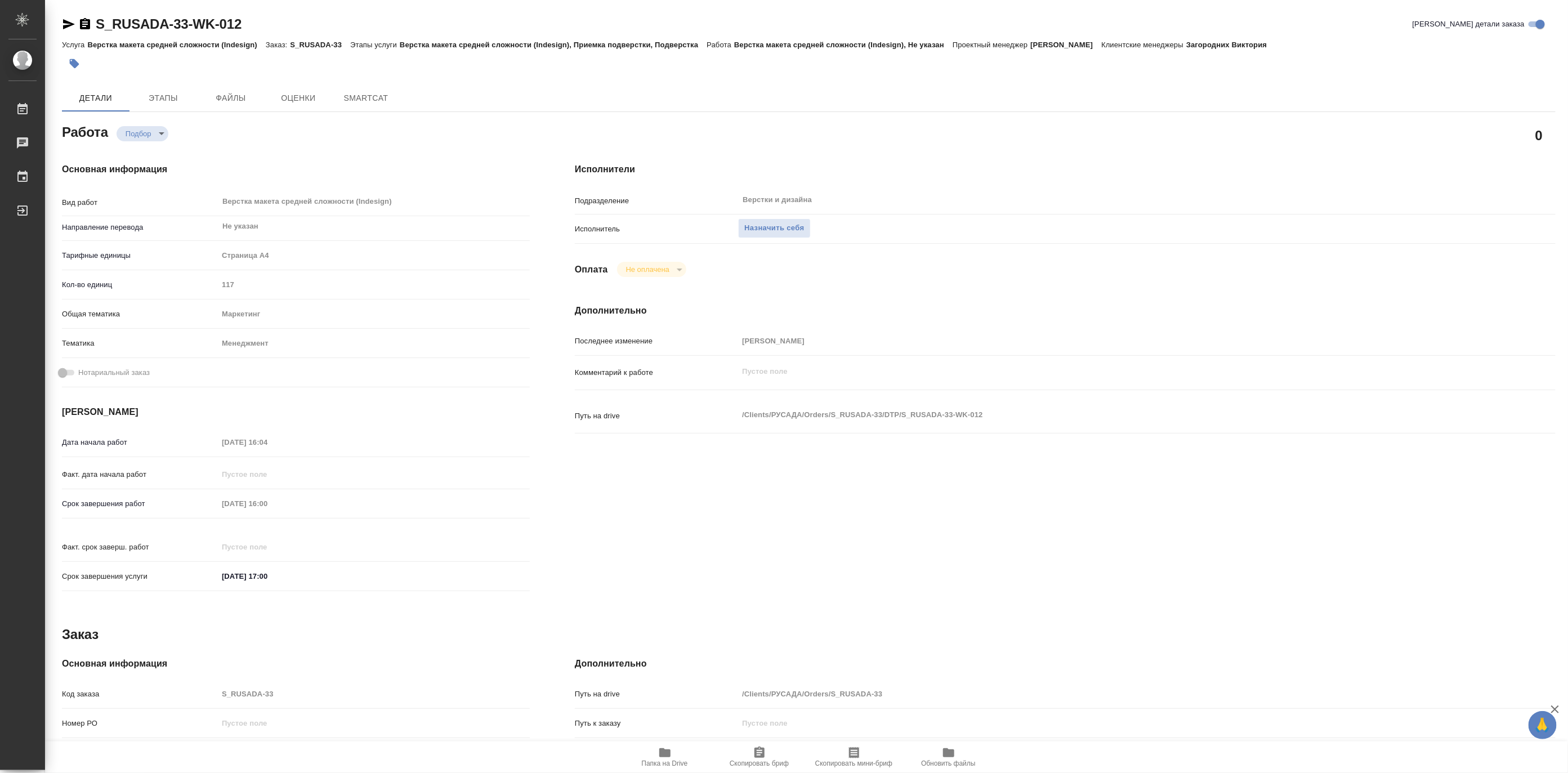
type textarea "x"
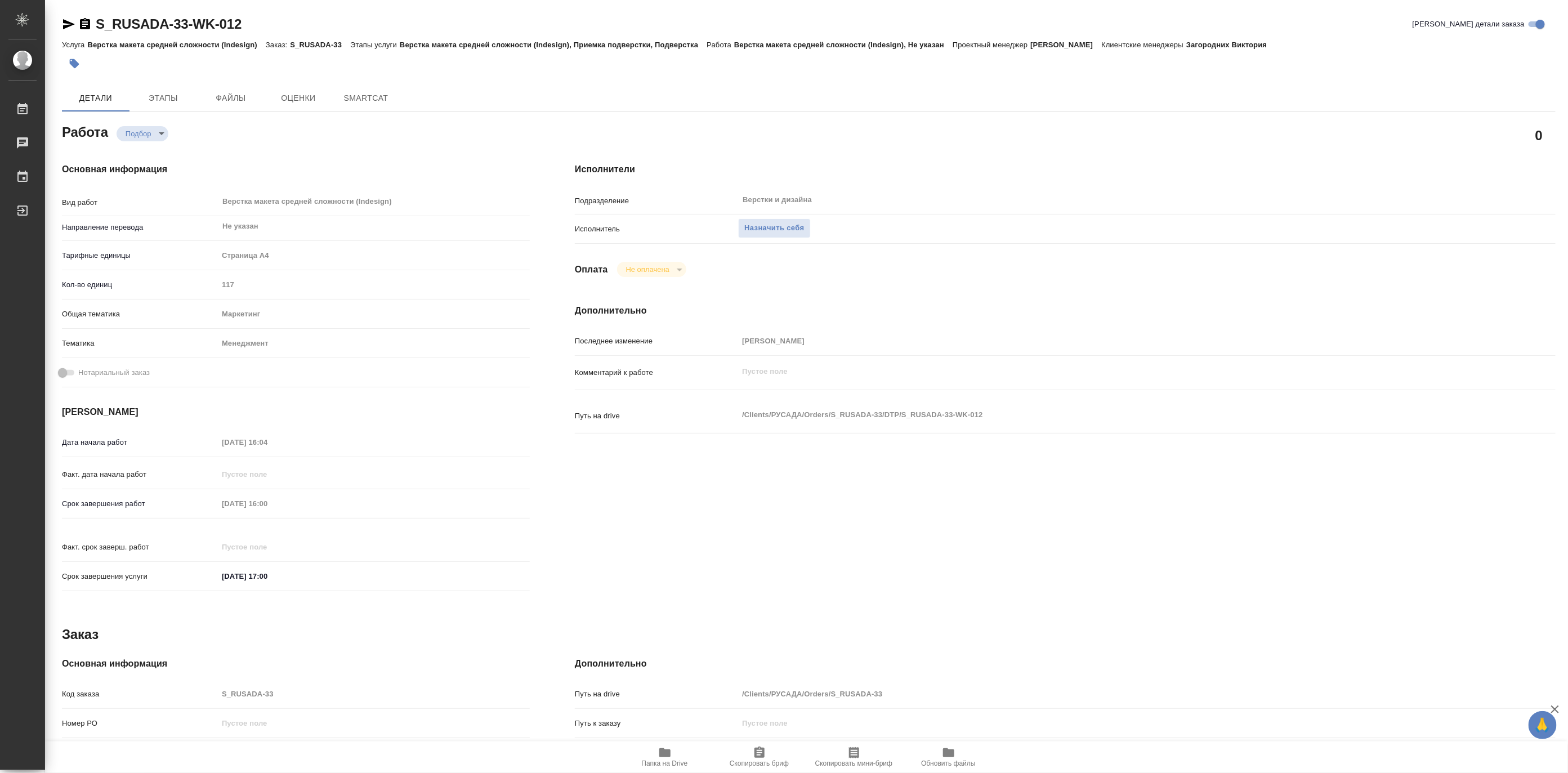
type textarea "x"
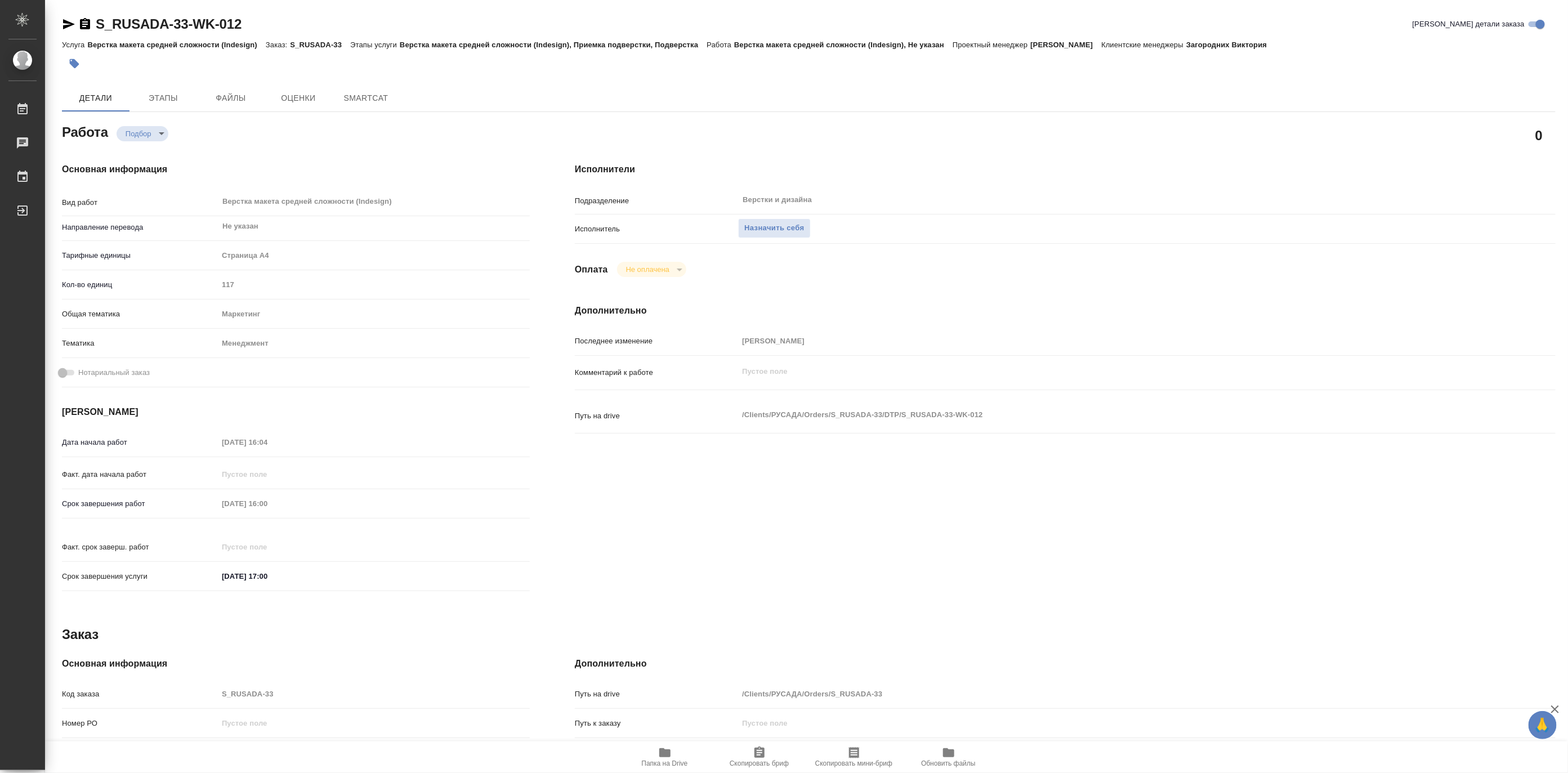
type textarea "x"
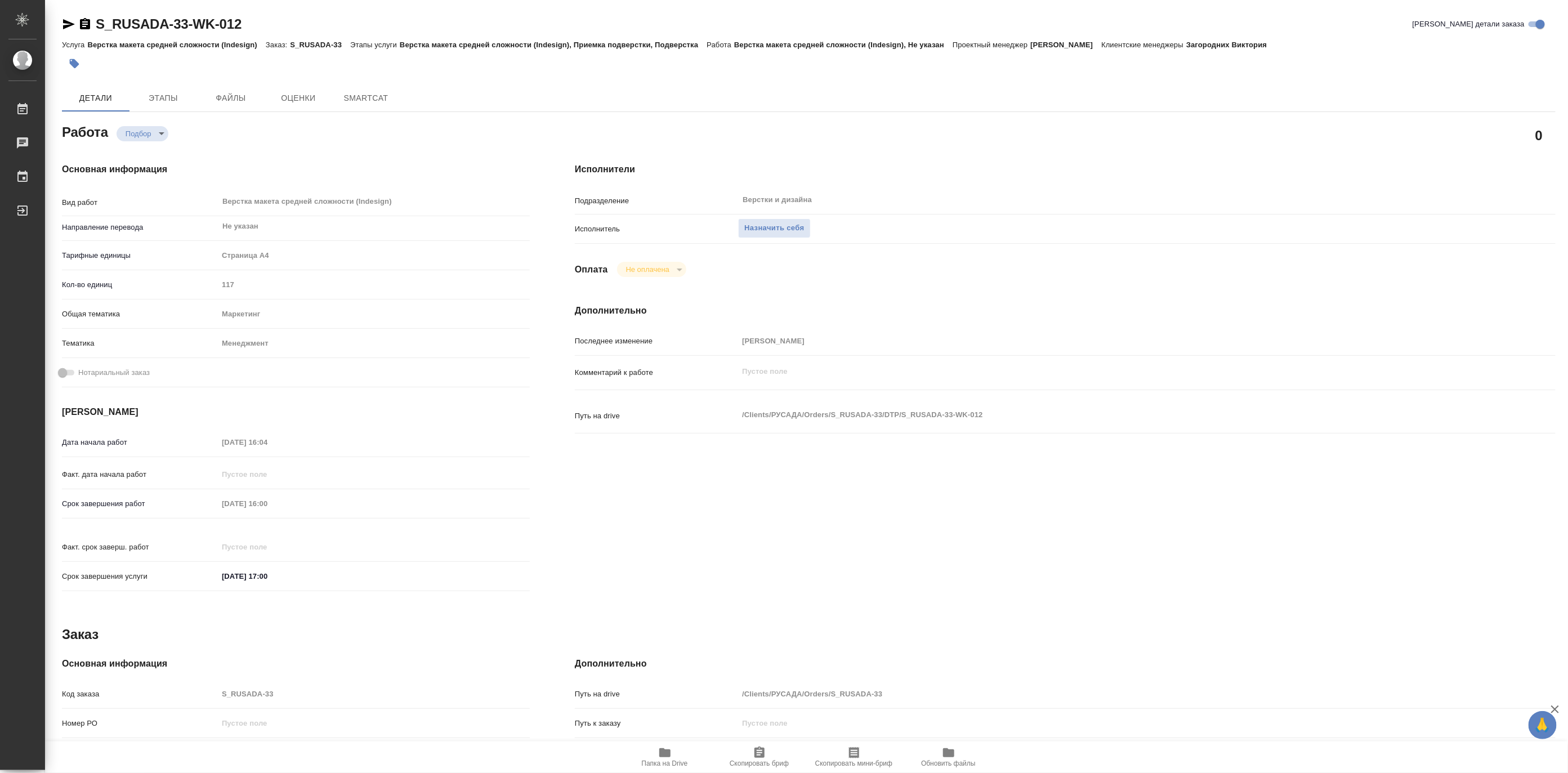
type textarea "x"
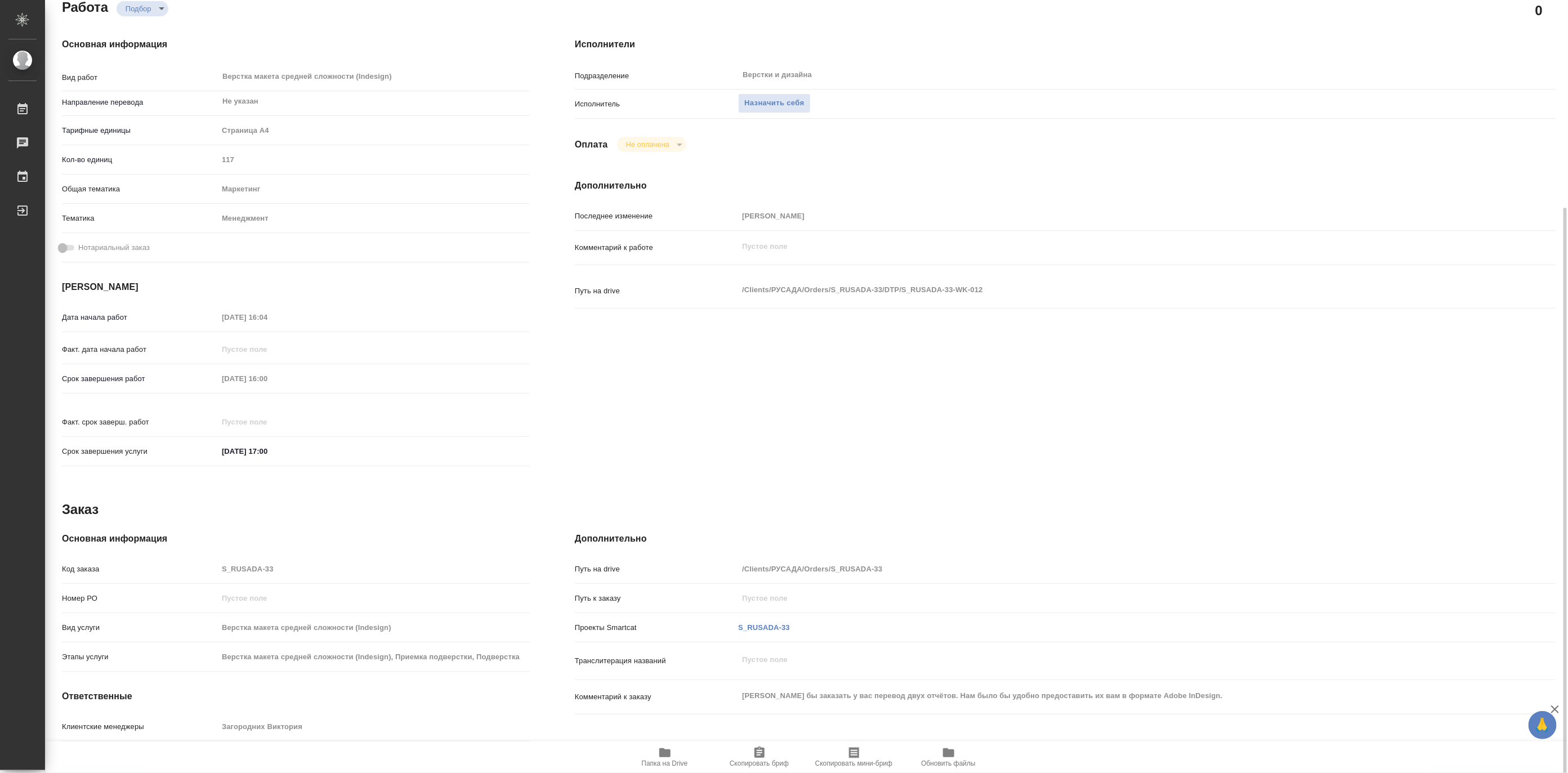
scroll to position [184, 0]
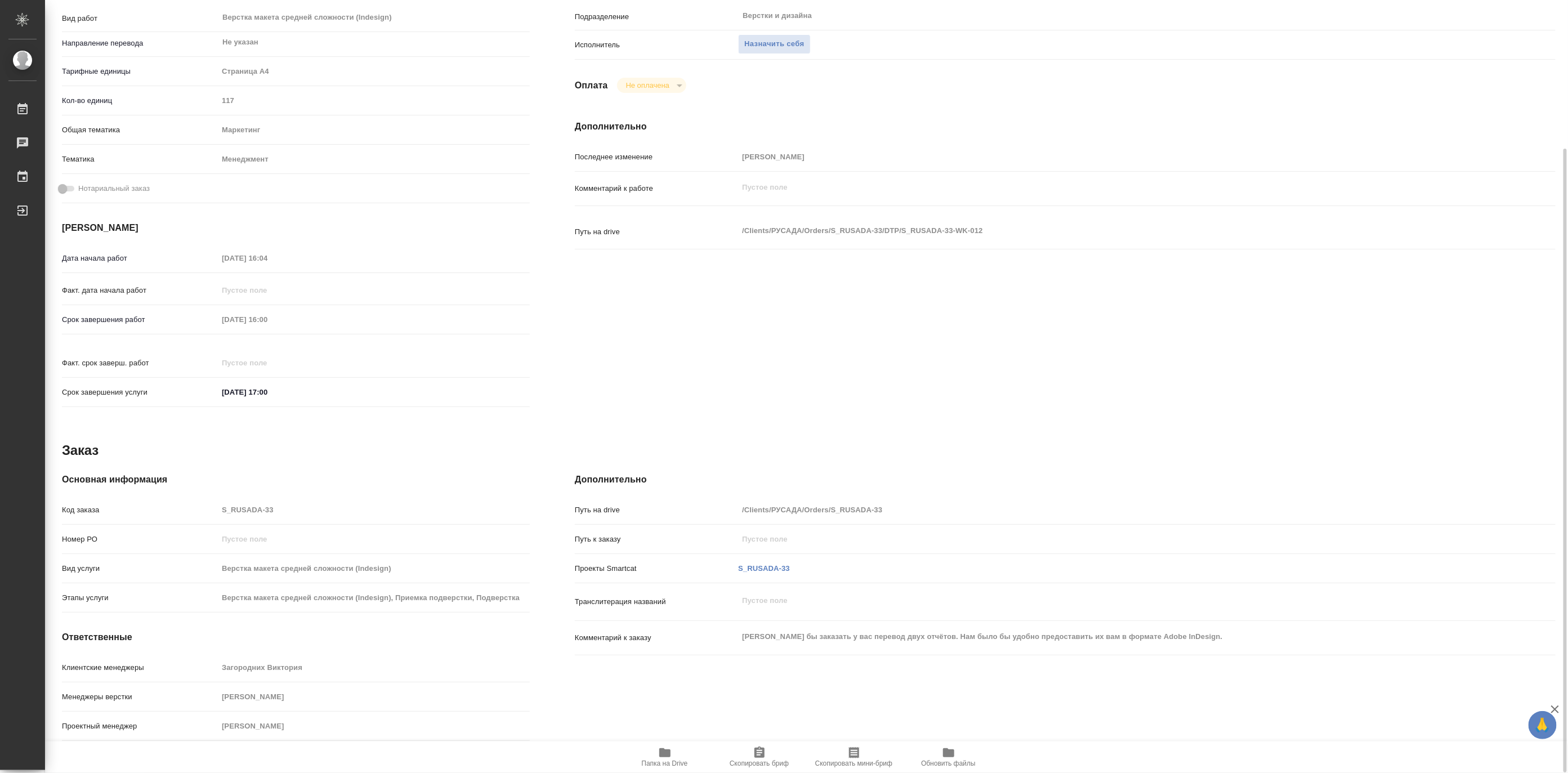
type textarea "x"
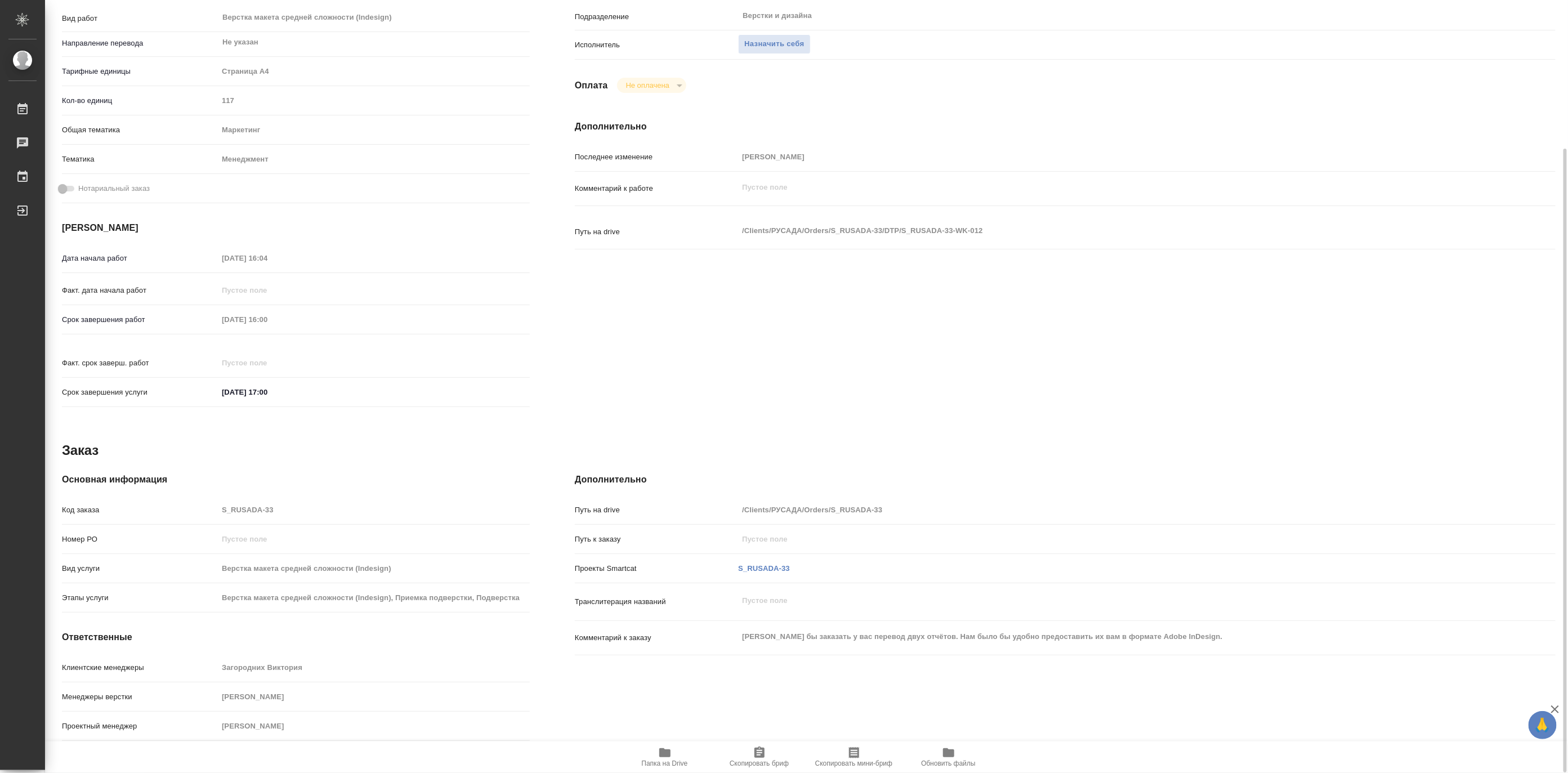
type textarea "x"
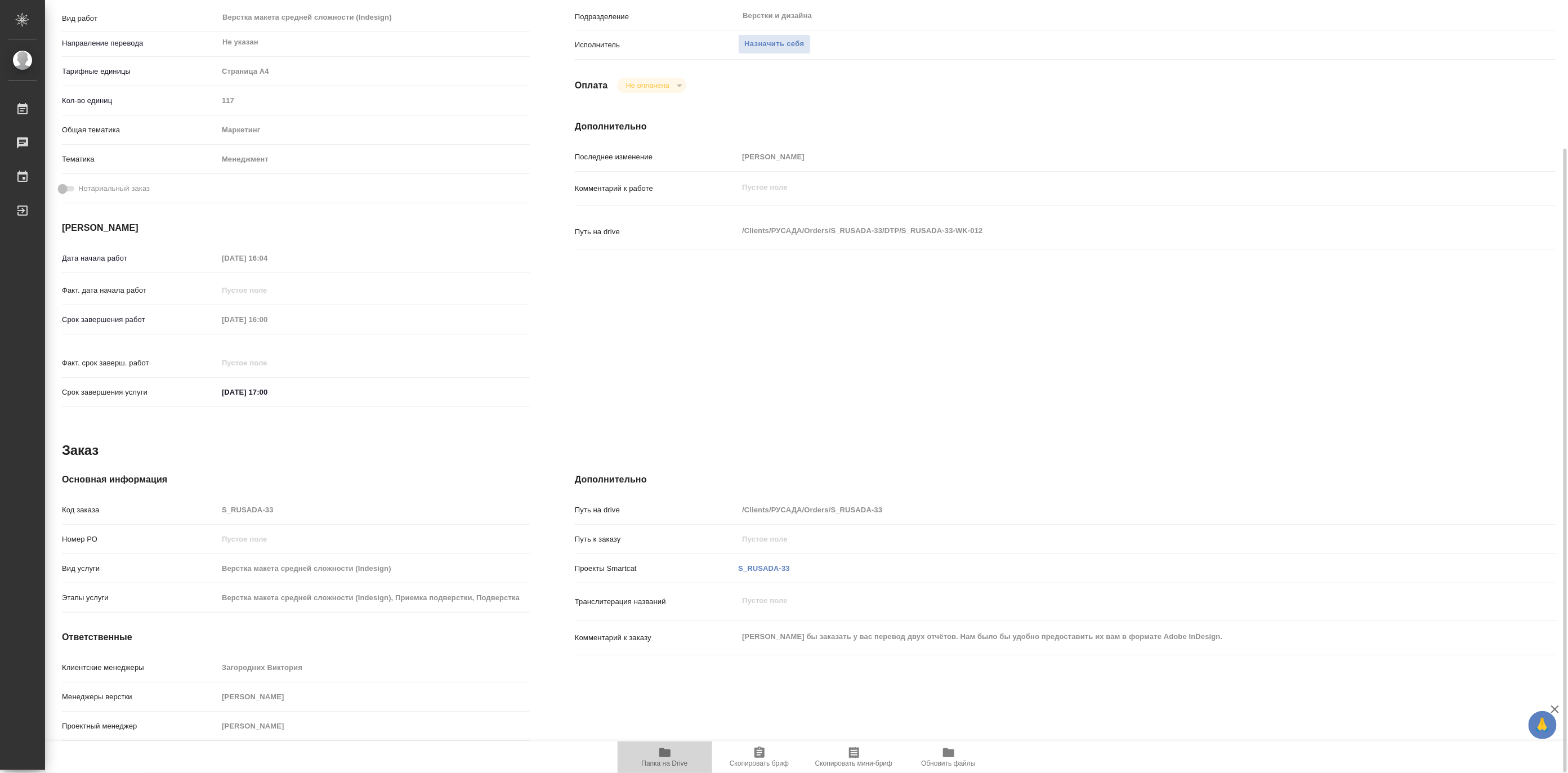
click at [657, 764] on span "Папка на Drive" at bounding box center [665, 764] width 46 height 8
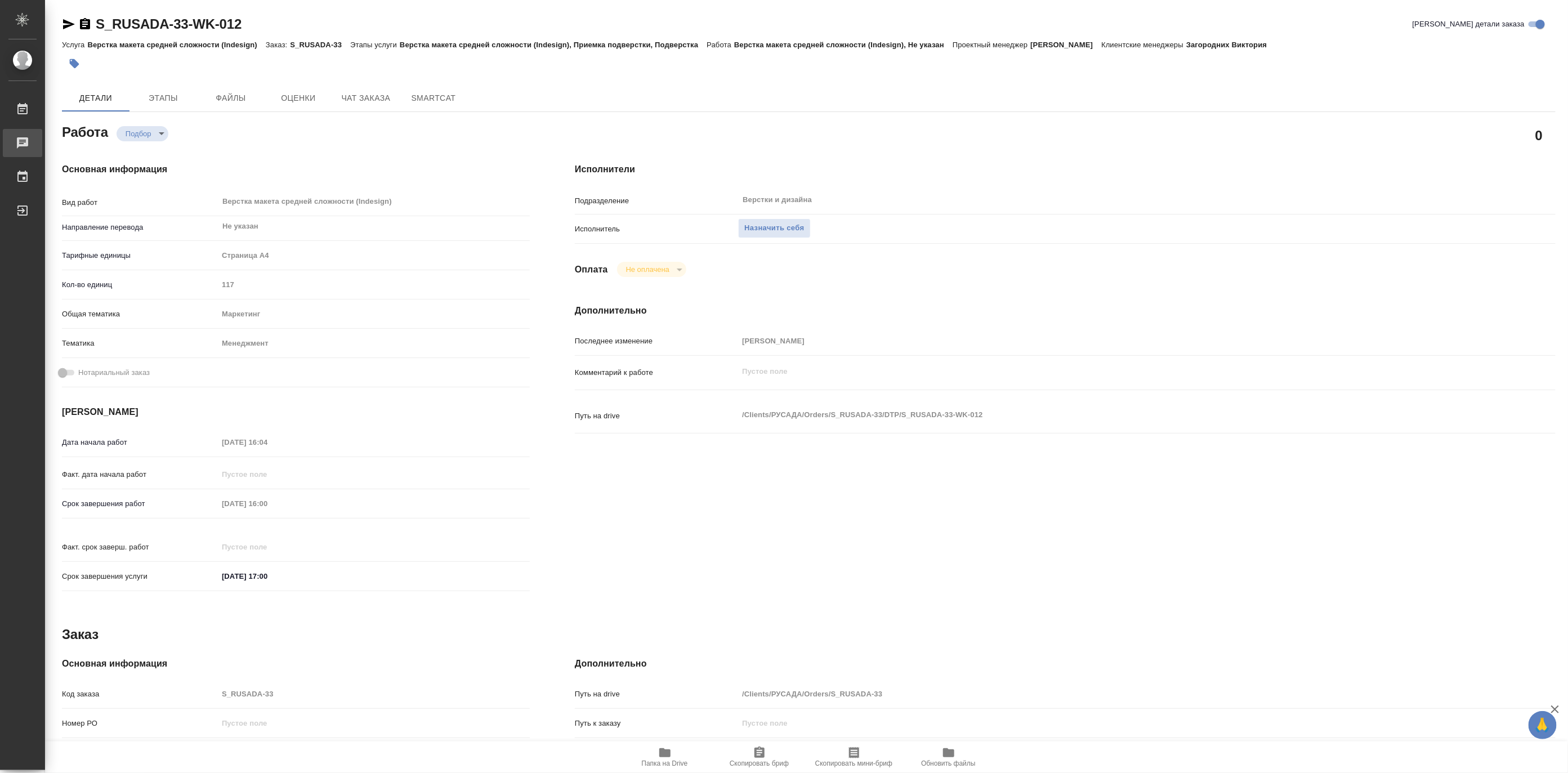
type textarea "x"
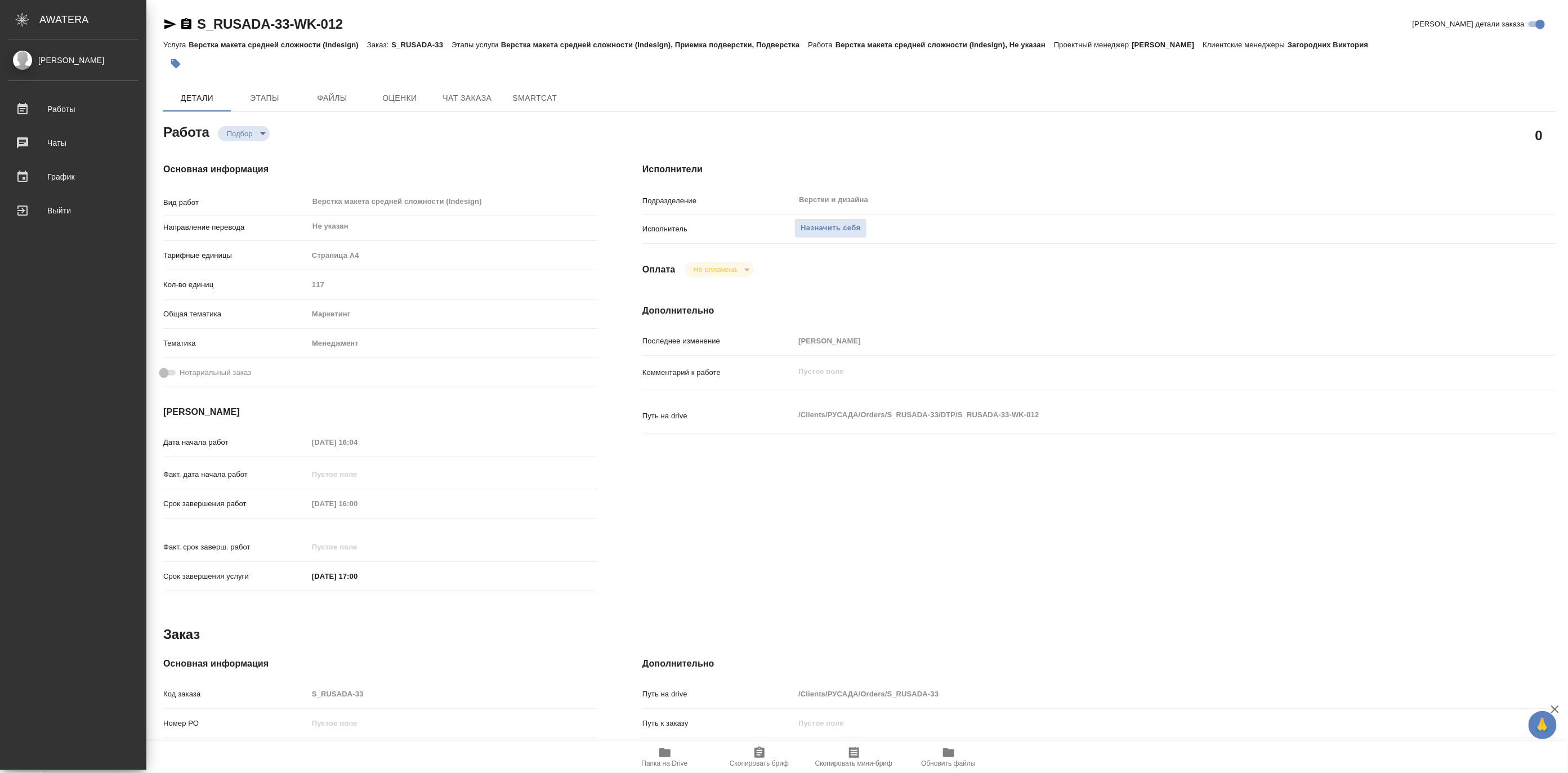
type textarea "x"
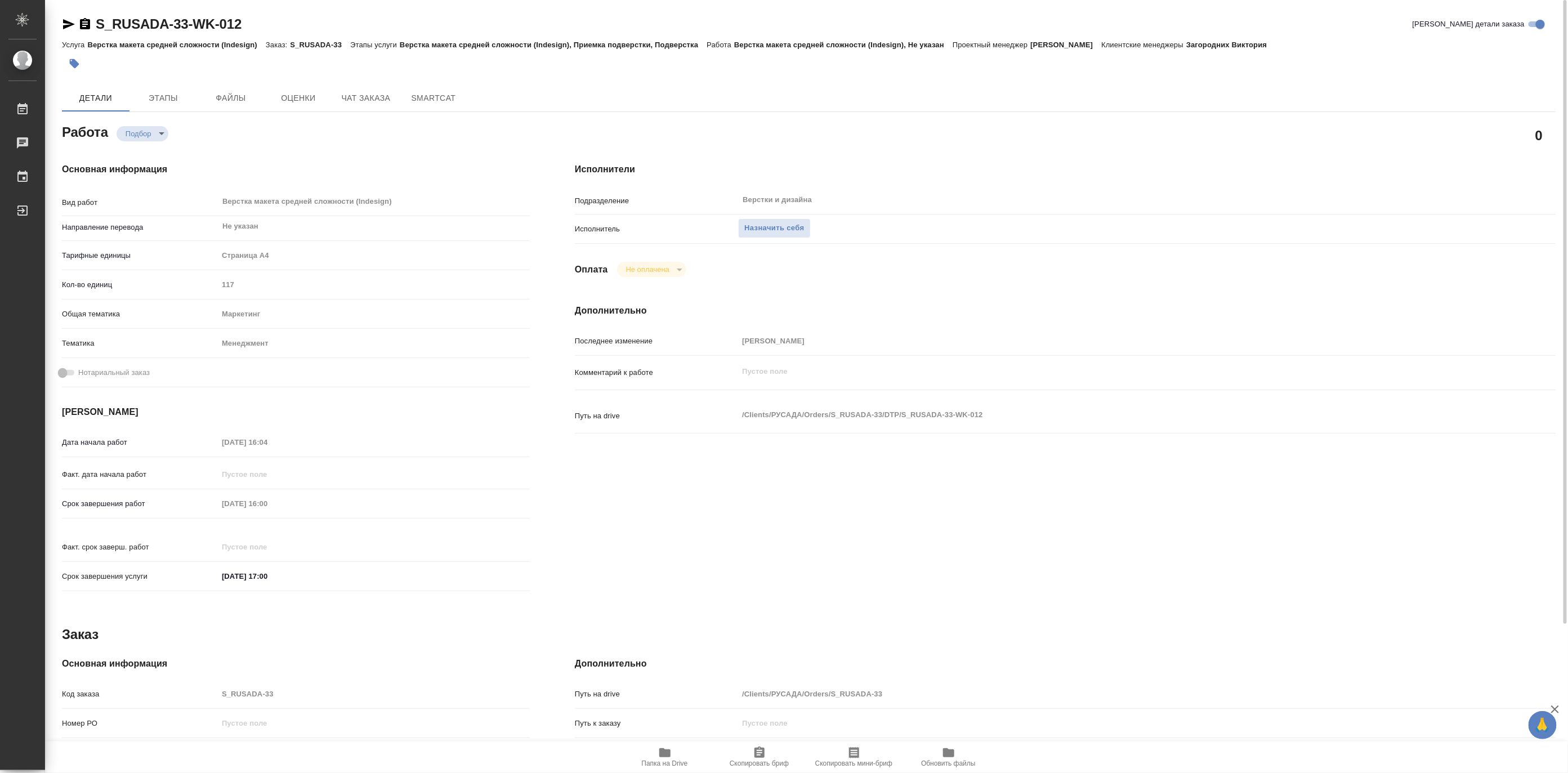
click at [67, 24] on icon "button" at bounding box center [69, 24] width 13 height 13
click at [358, 94] on span "Чат заказа" at bounding box center [366, 98] width 54 height 14
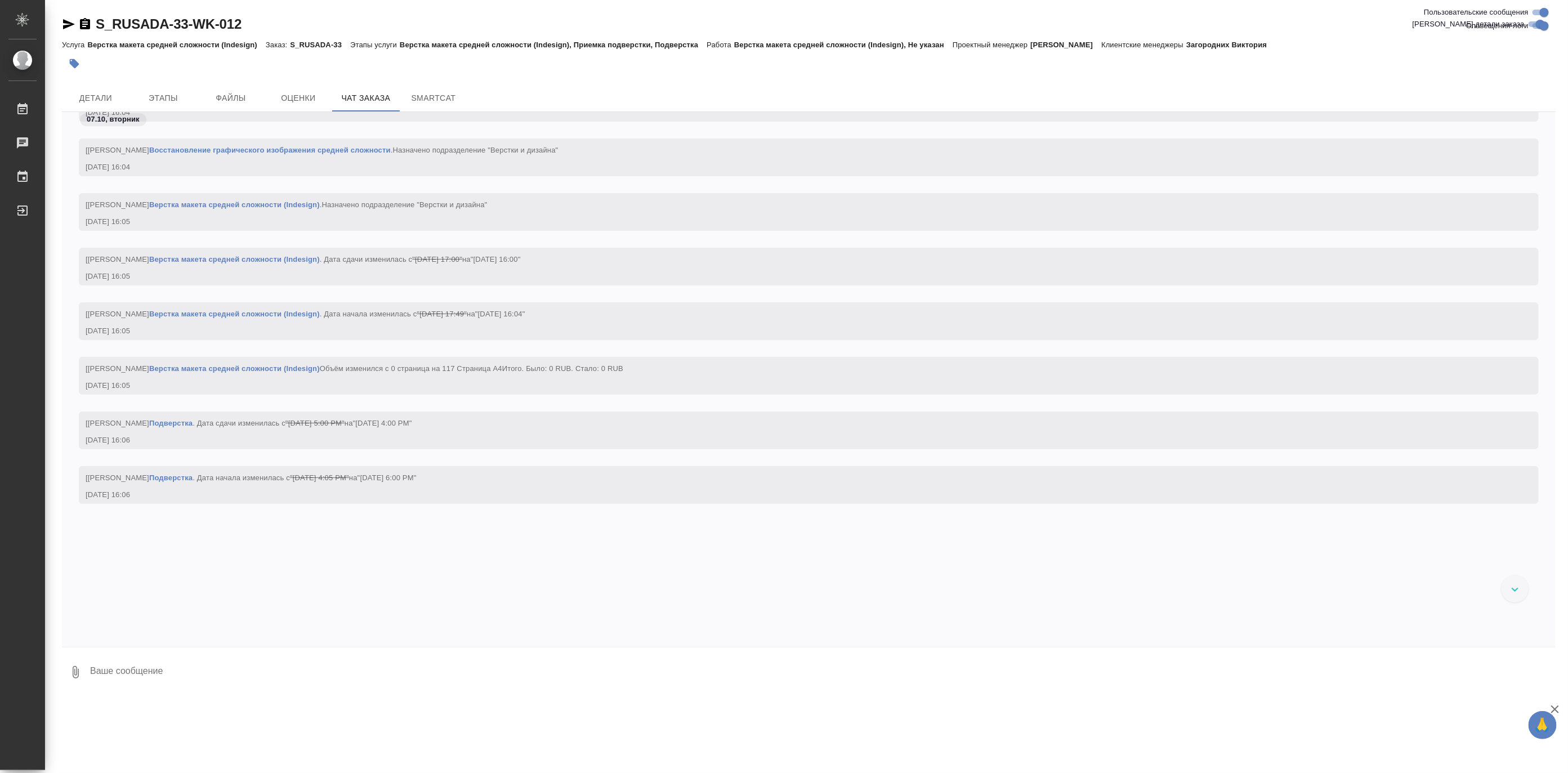
scroll to position [2163, 0]
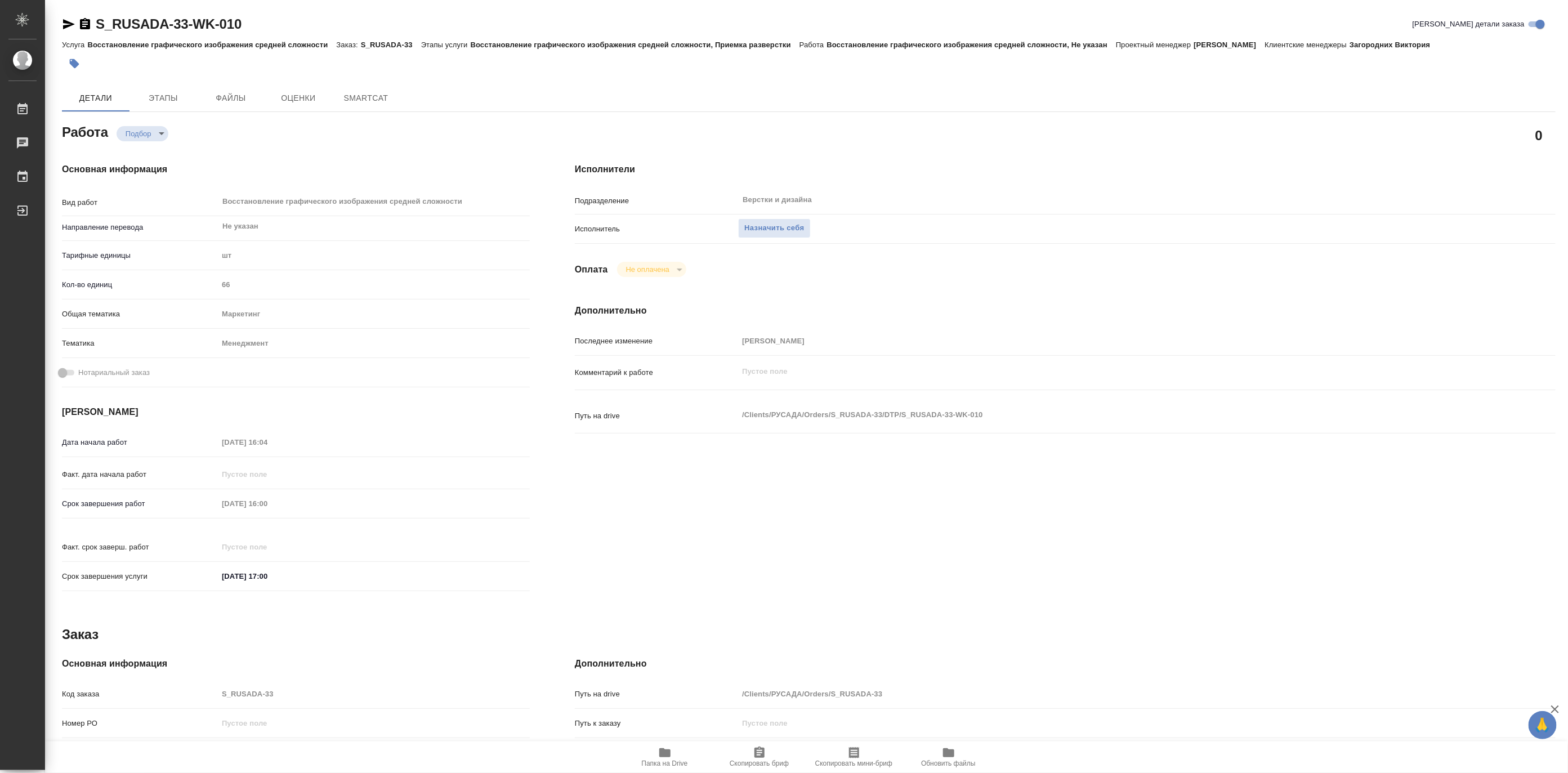
type textarea "x"
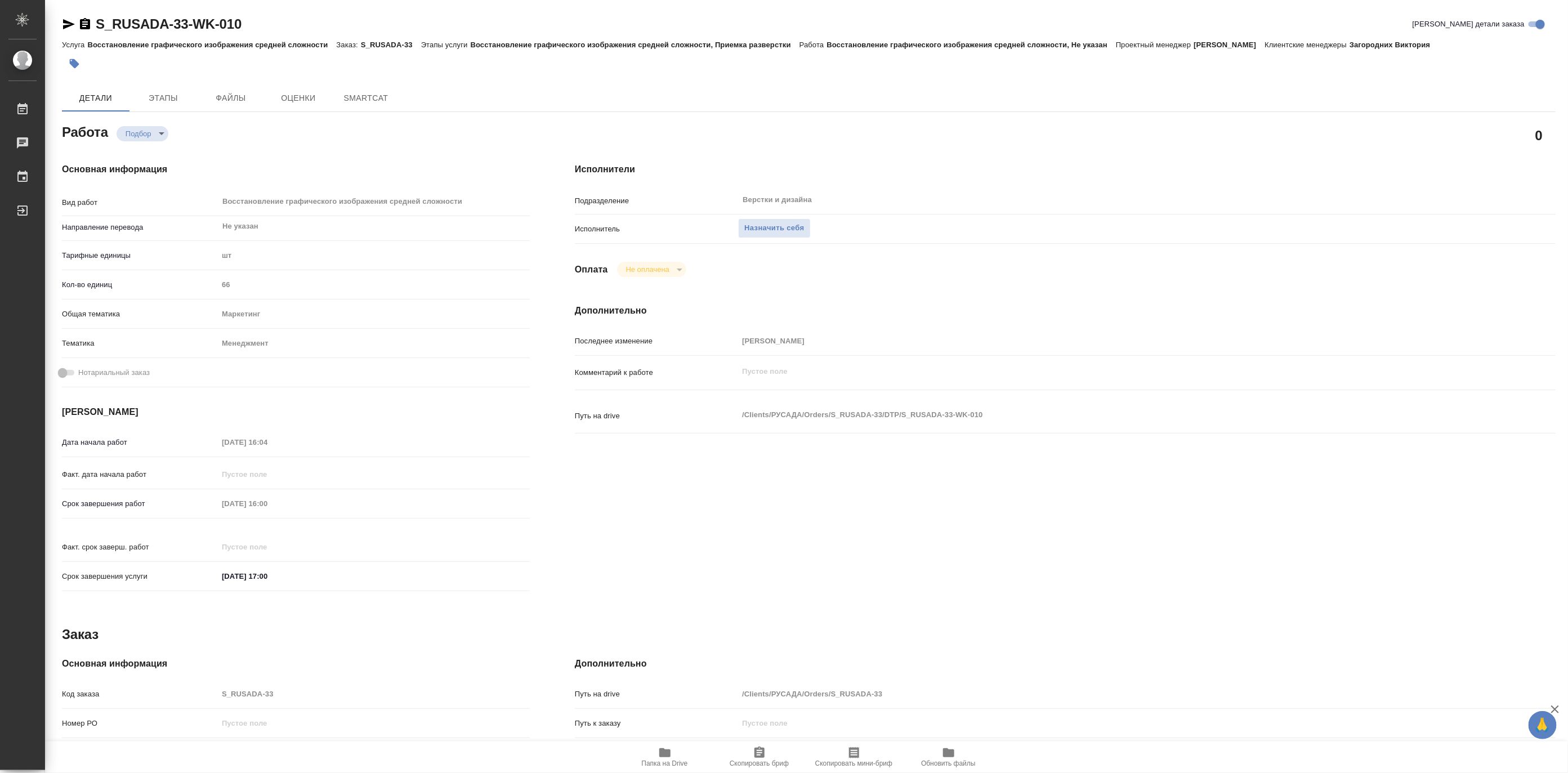
type textarea "x"
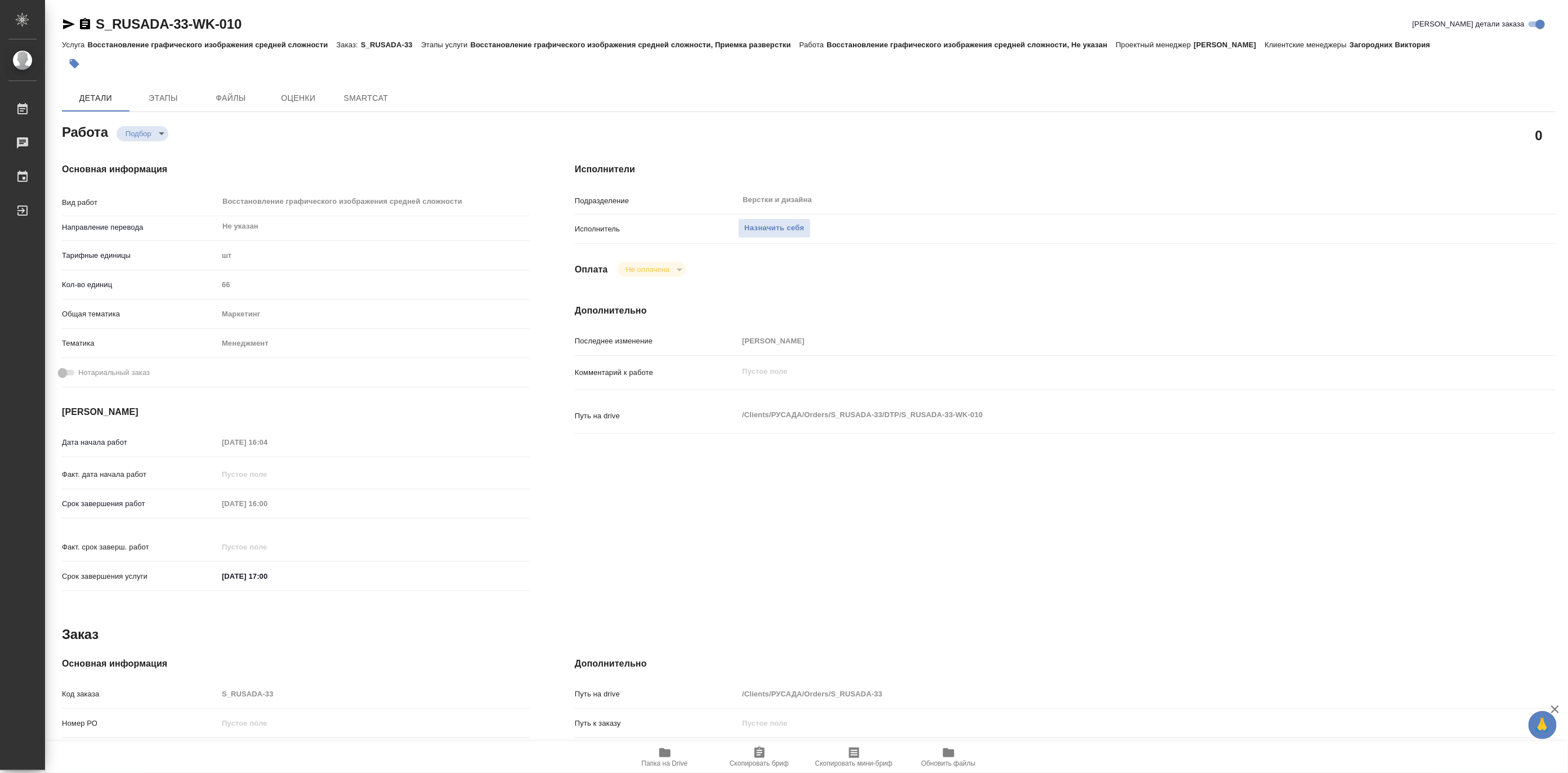
type textarea "x"
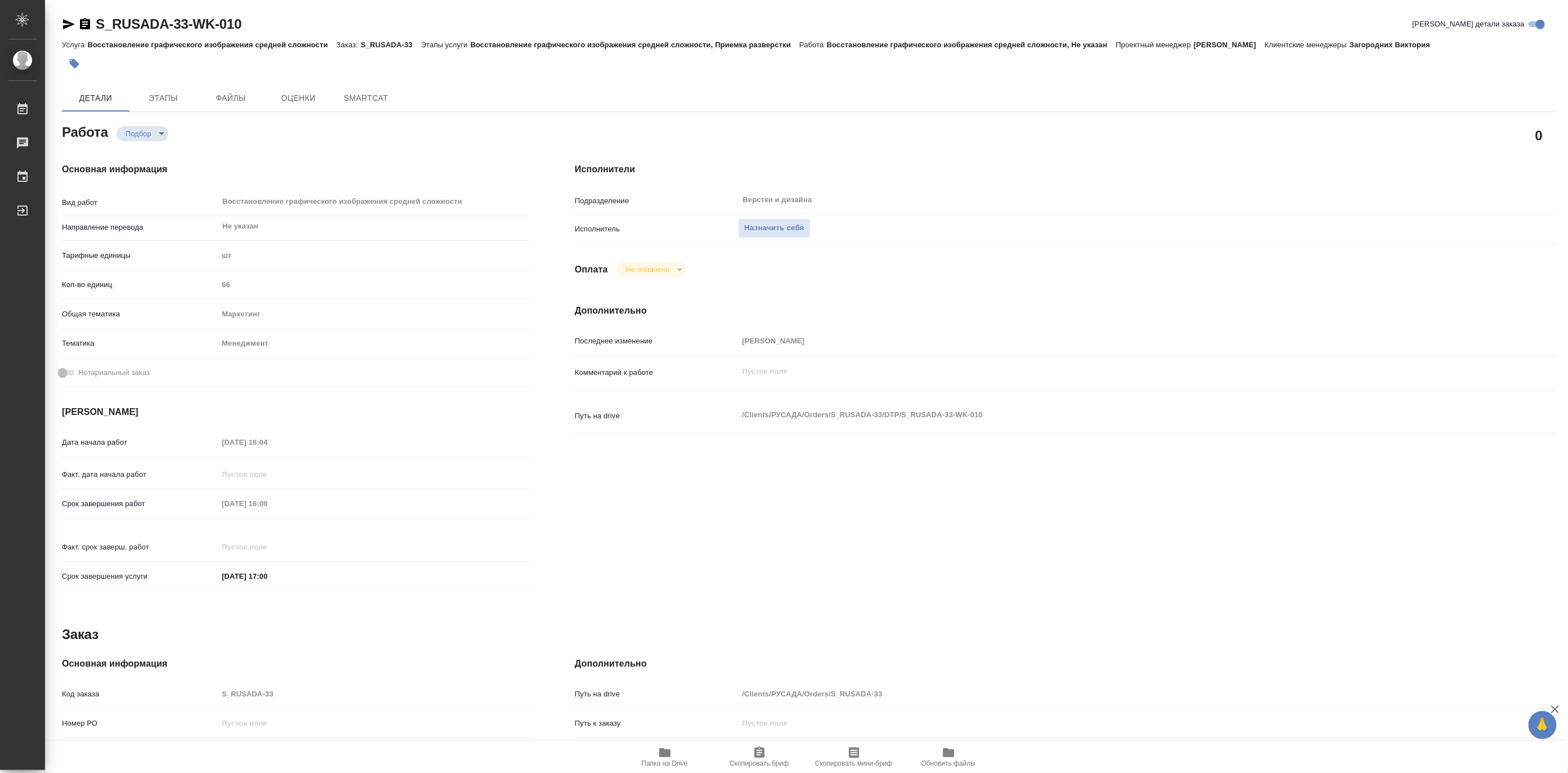
type textarea "x"
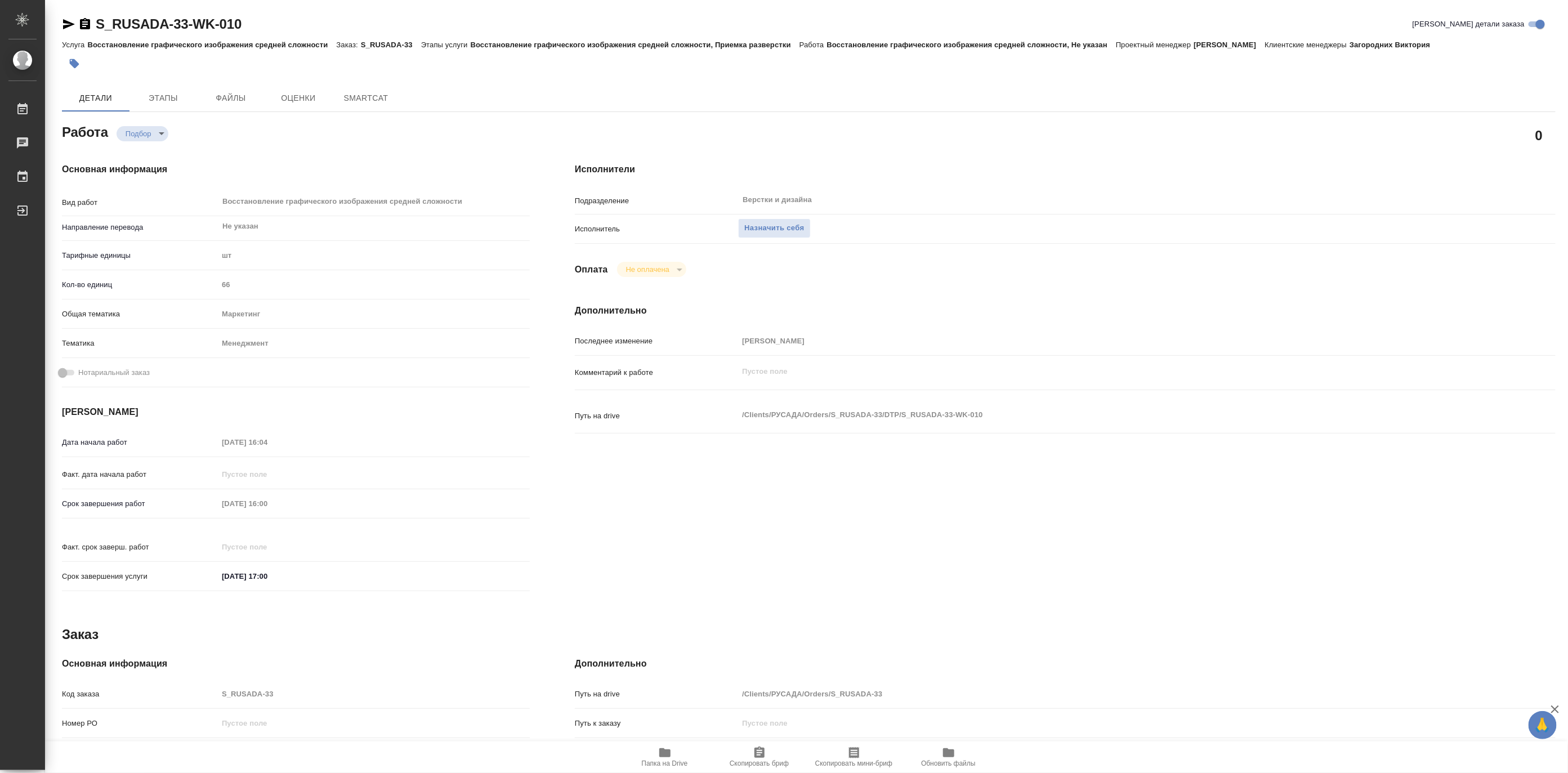
type textarea "x"
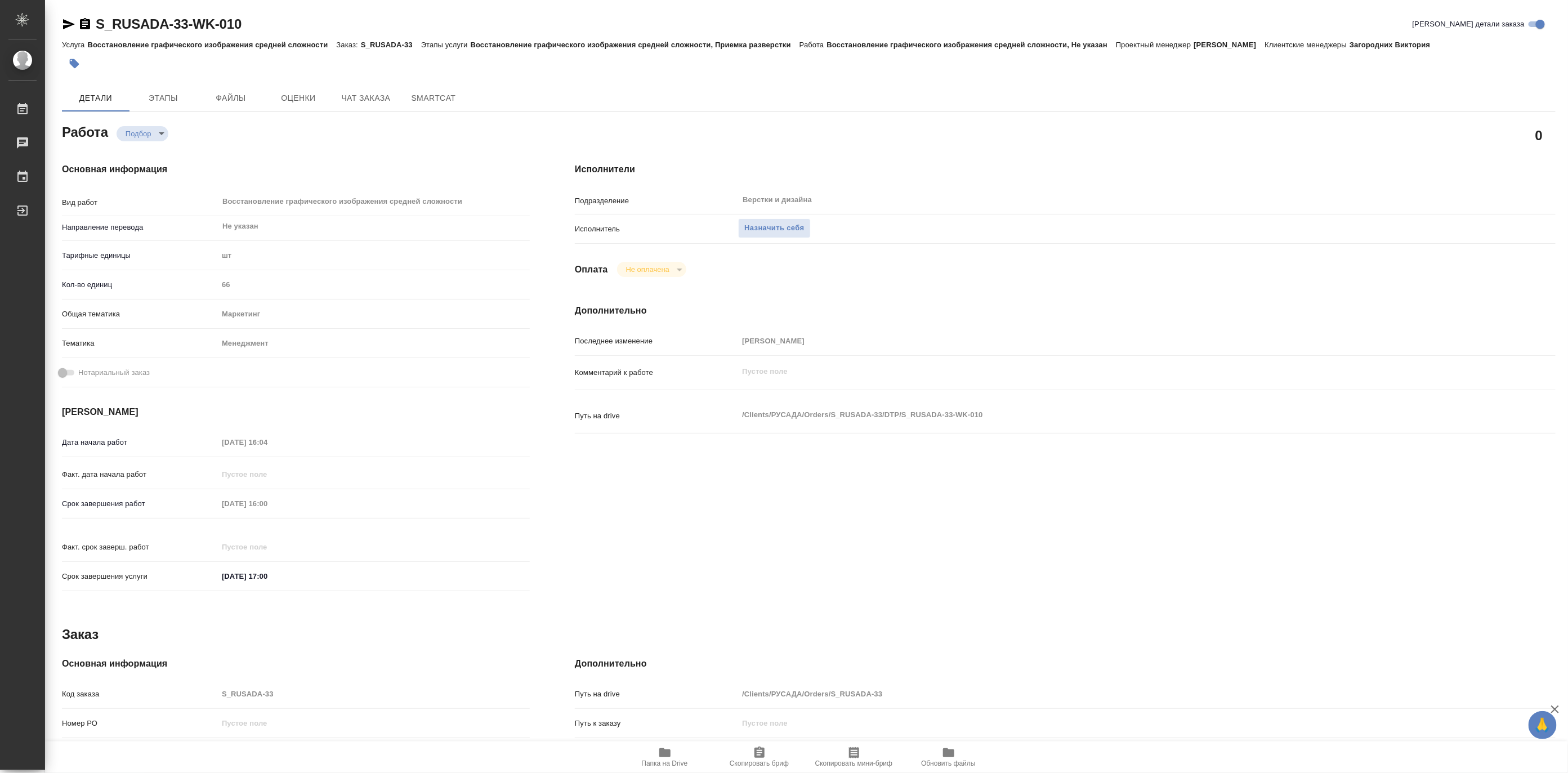
type textarea "x"
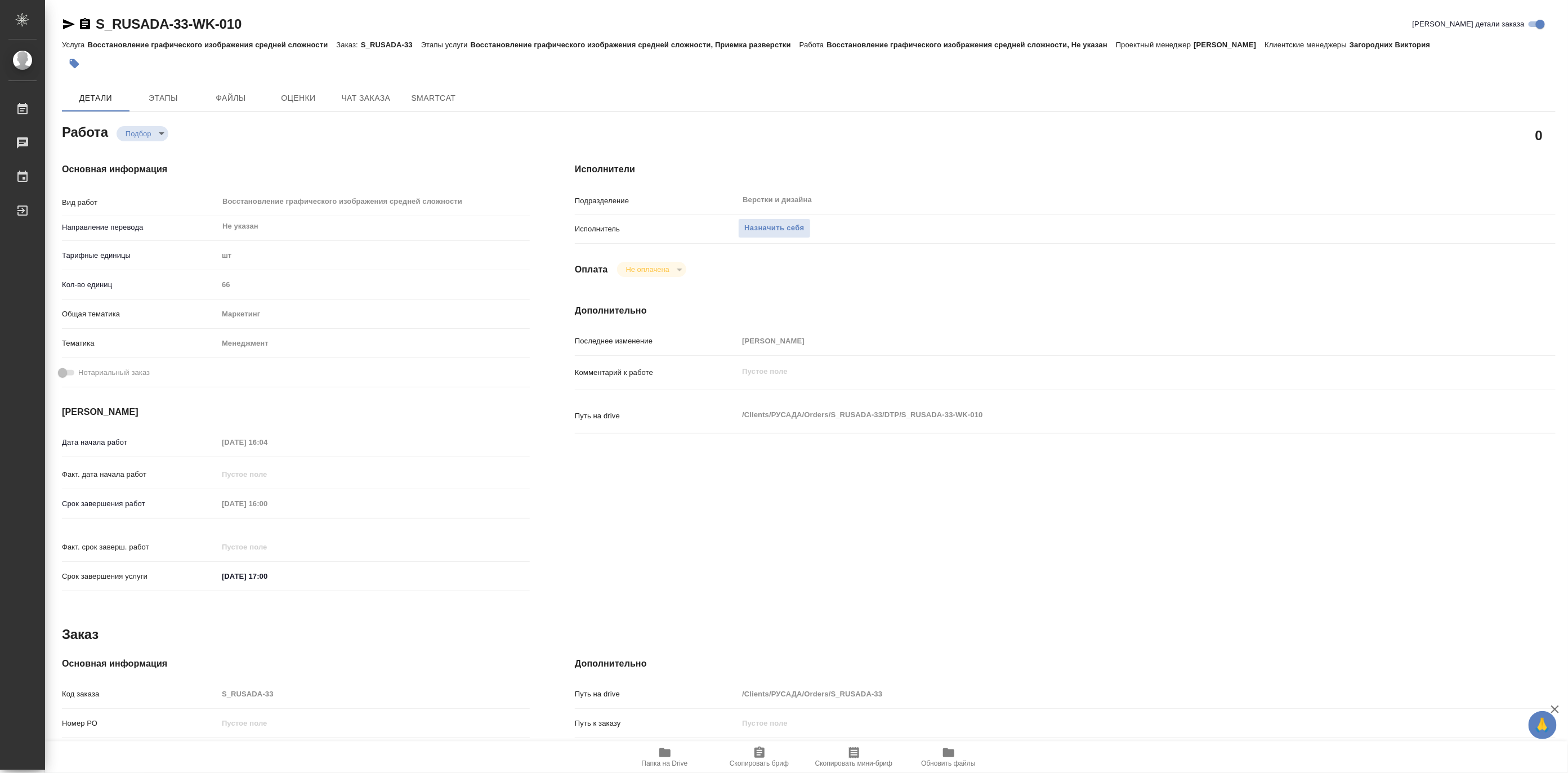
click at [663, 767] on span "Папка на Drive" at bounding box center [665, 764] width 46 height 8
type textarea "x"
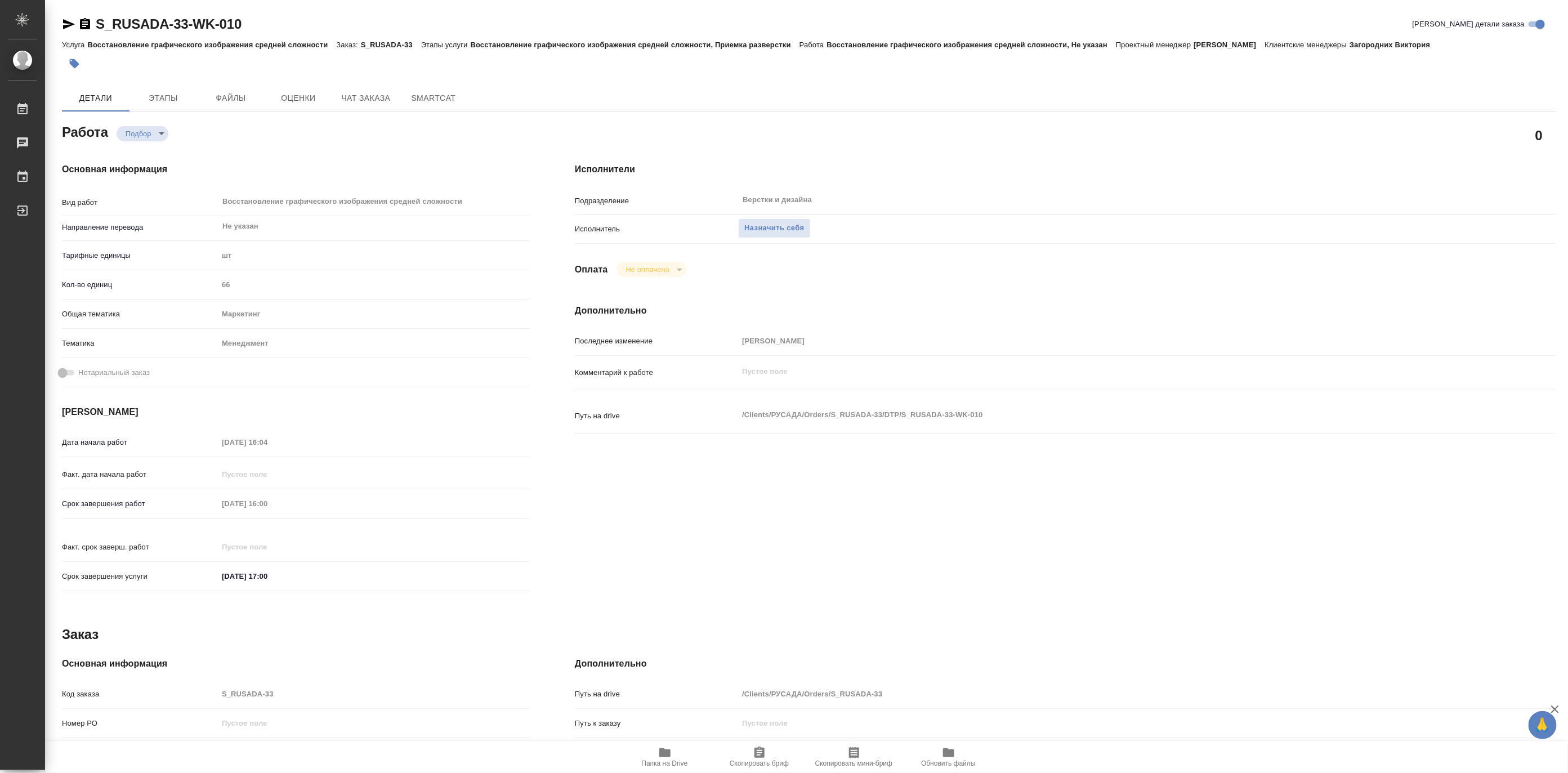
type textarea "x"
